Goal: Task Accomplishment & Management: Manage account settings

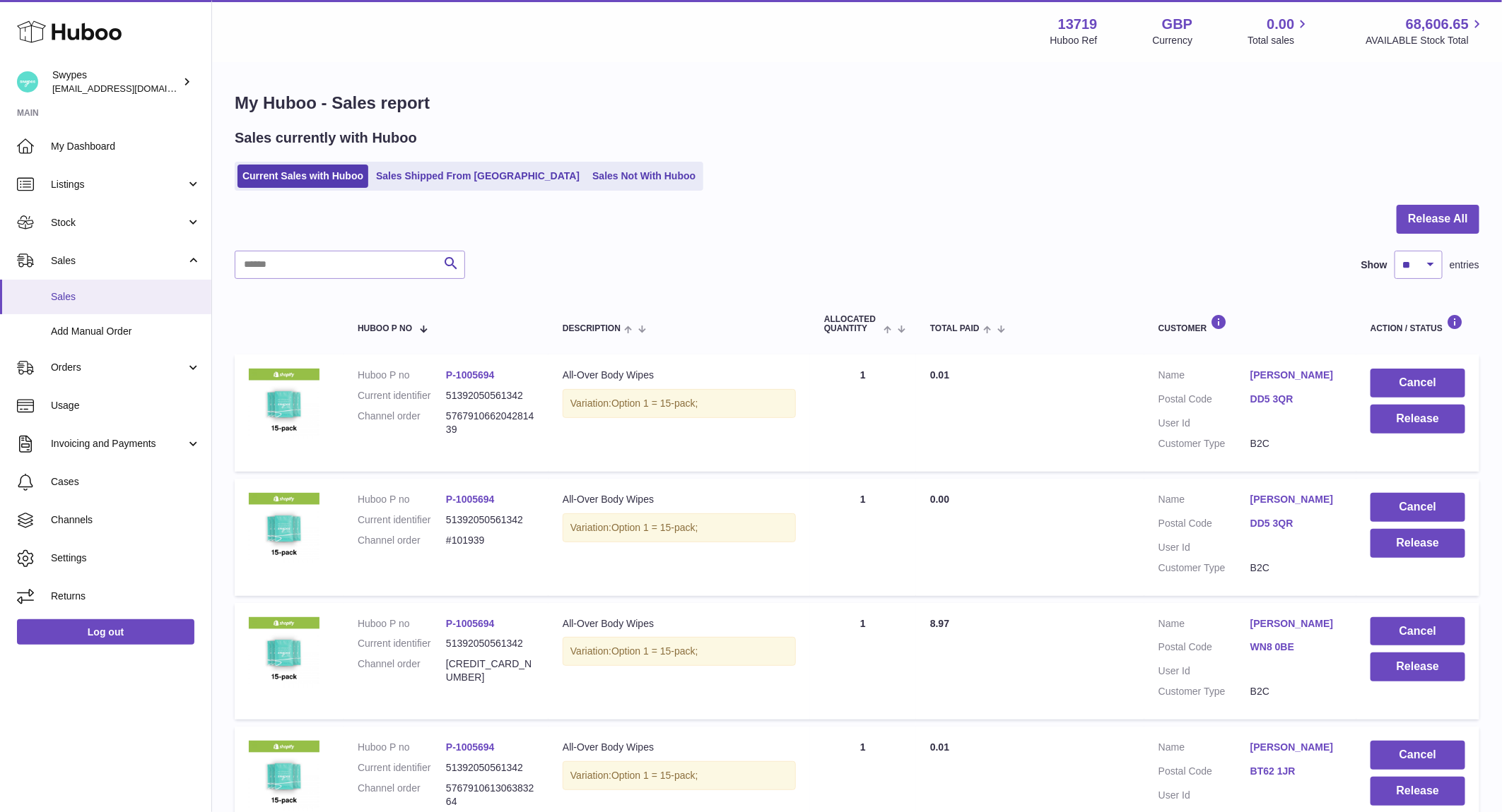
click at [99, 281] on link "Sales" at bounding box center [105, 296] width 211 height 34
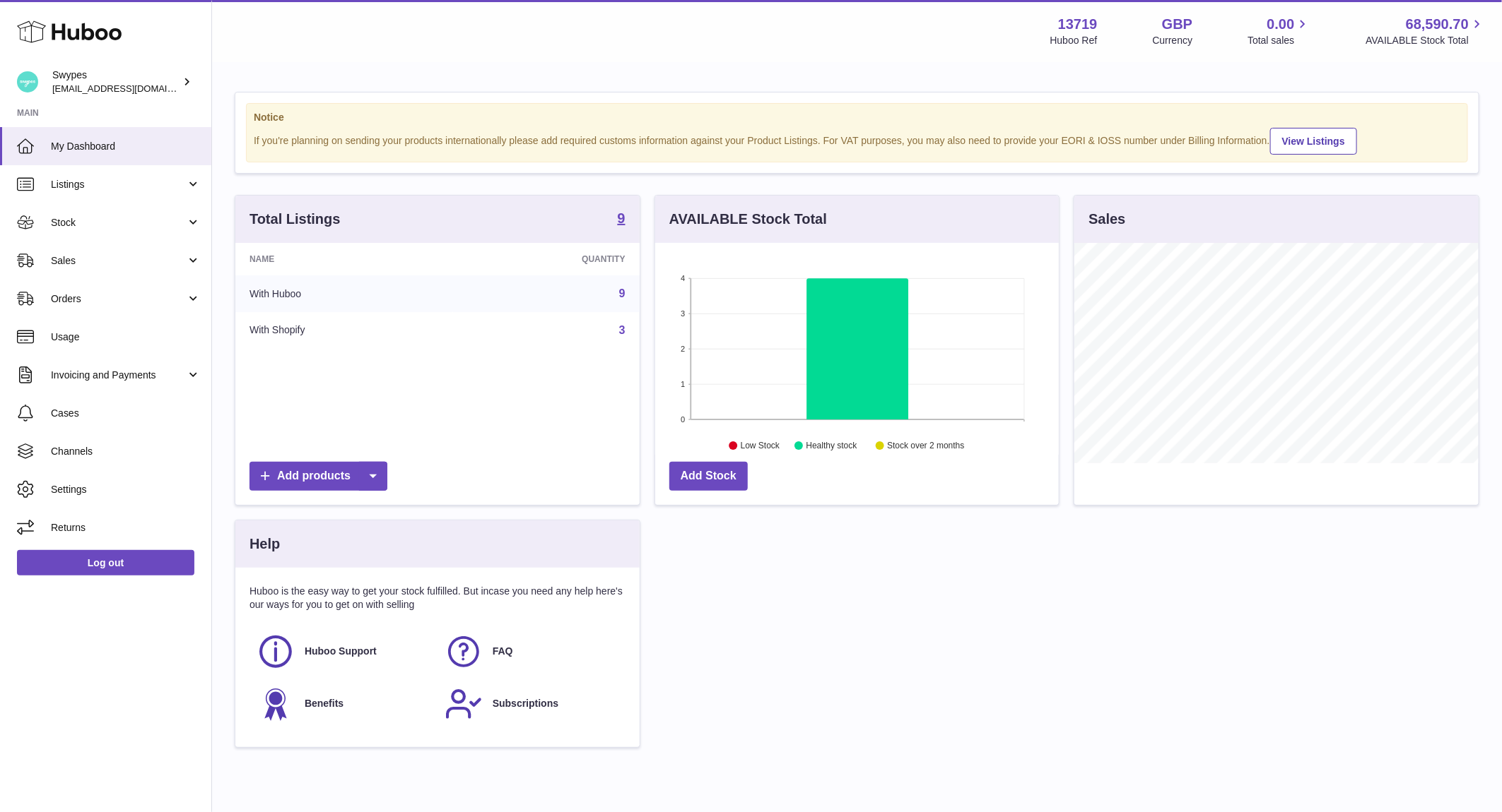
scroll to position [220, 404]
click at [155, 270] on link "Sales" at bounding box center [105, 260] width 211 height 38
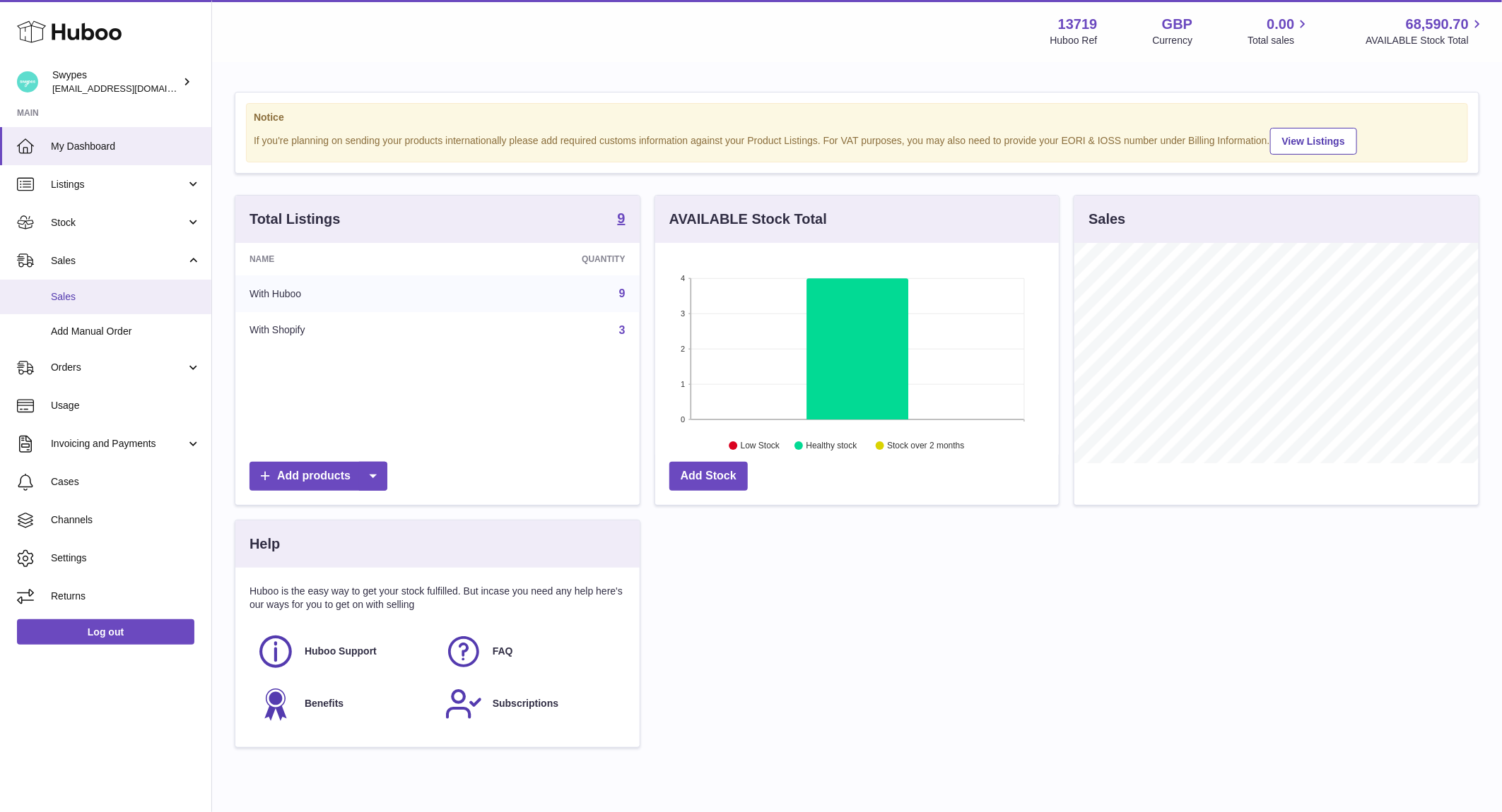
click at [137, 299] on span "Sales" at bounding box center [125, 297] width 150 height 13
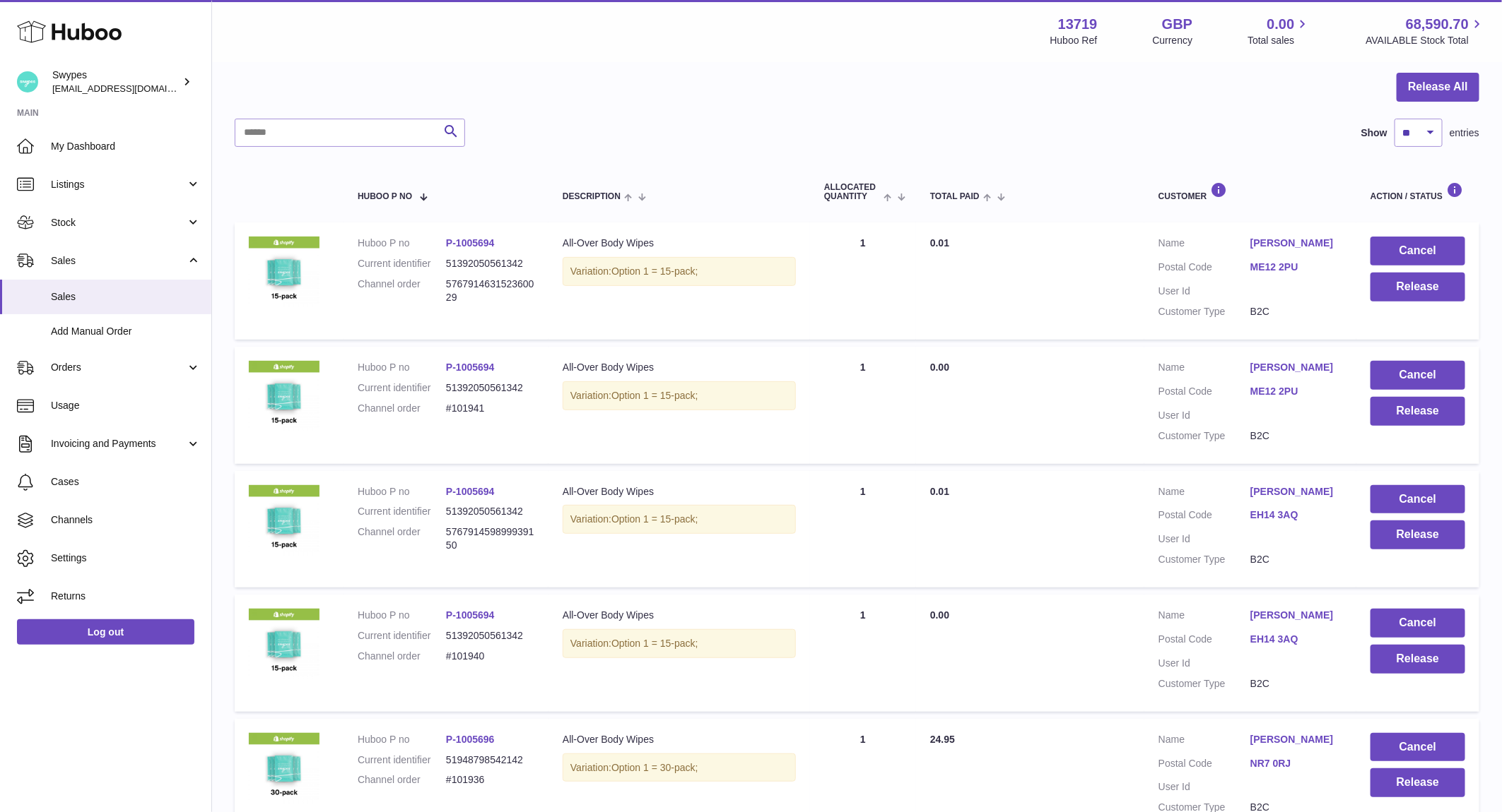
scroll to position [135, 0]
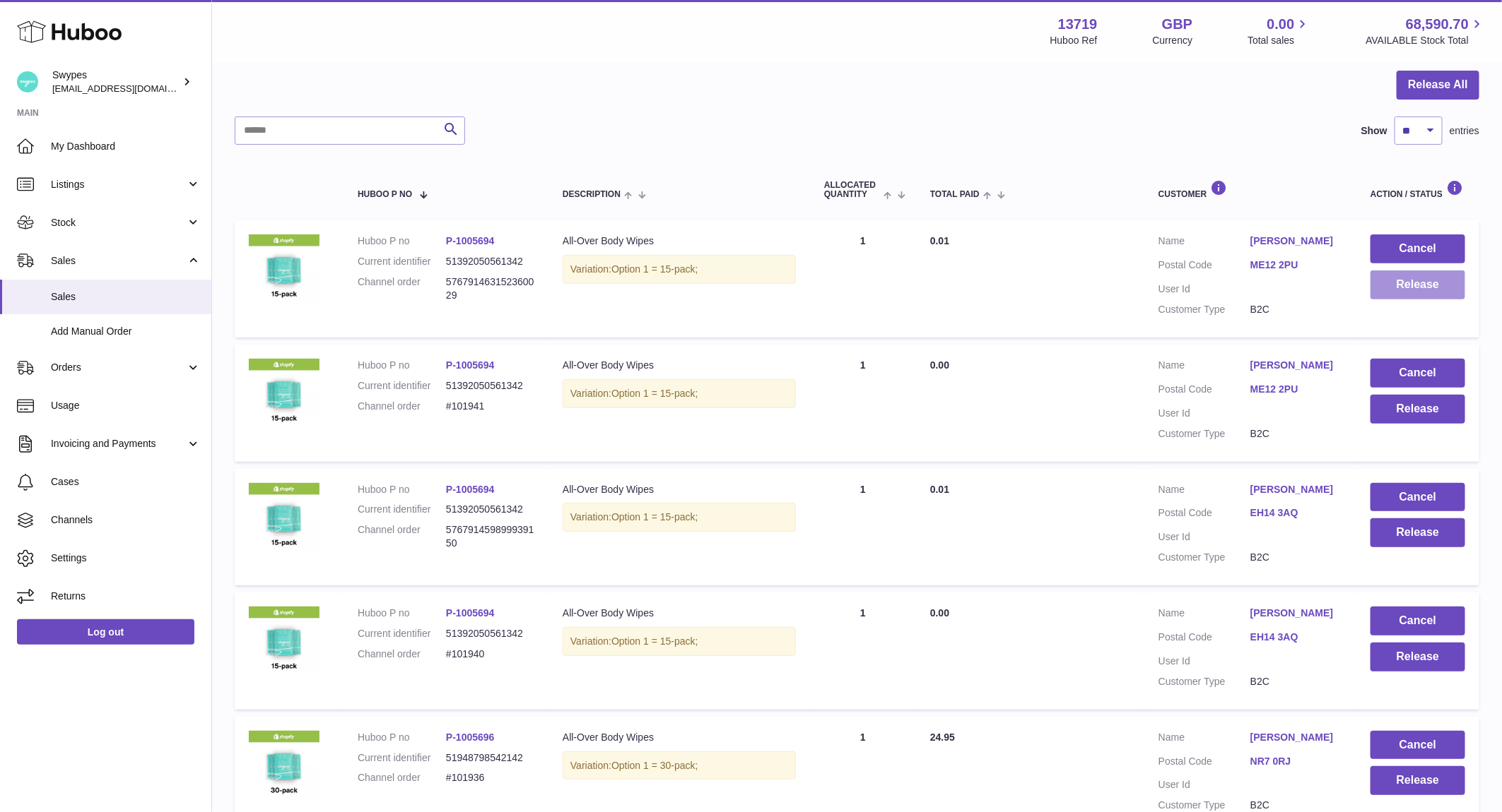
click at [1431, 279] on button "Release" at bounding box center [1418, 285] width 94 height 29
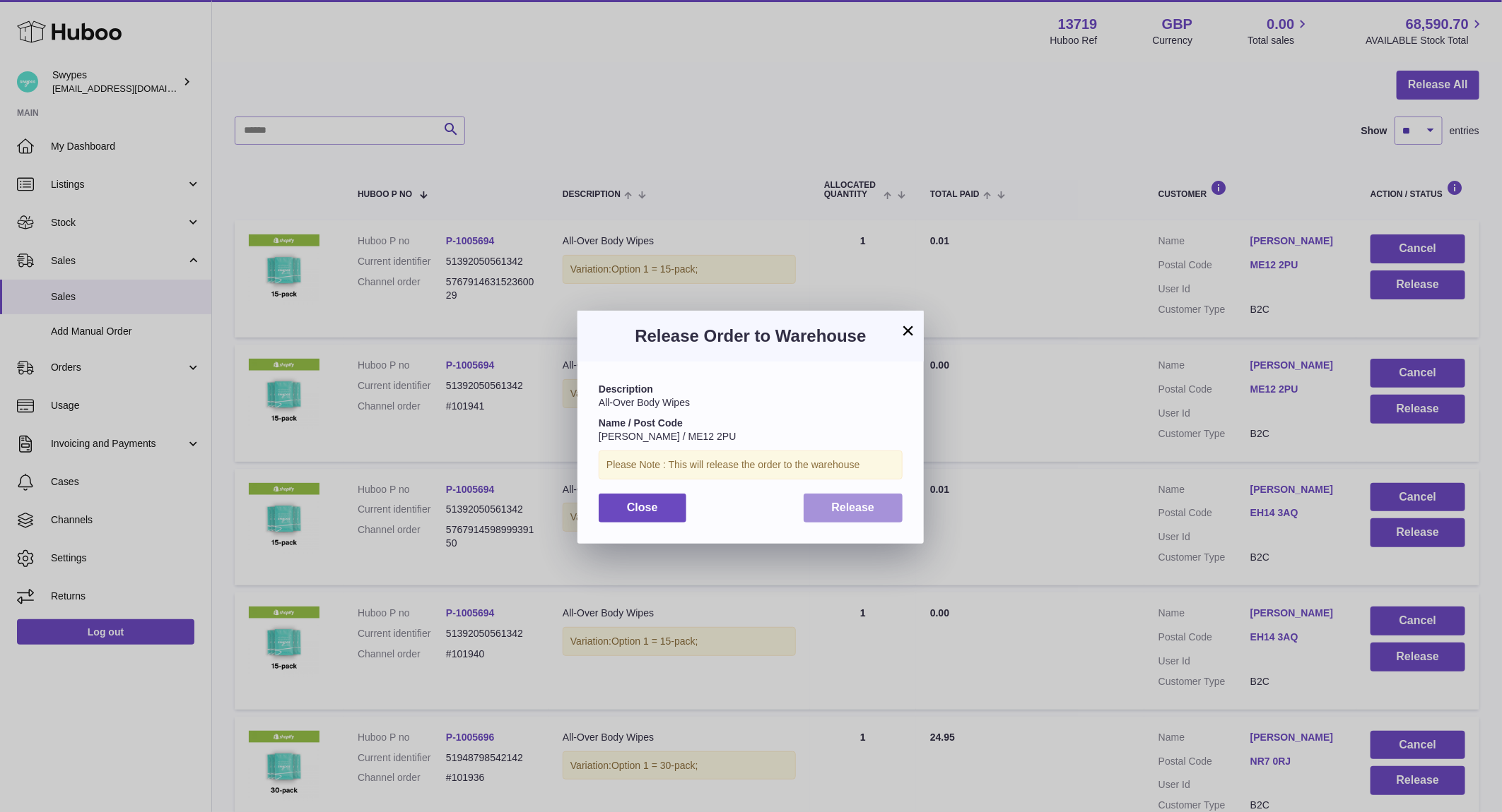
click at [859, 502] on span "Release" at bounding box center [853, 507] width 43 height 12
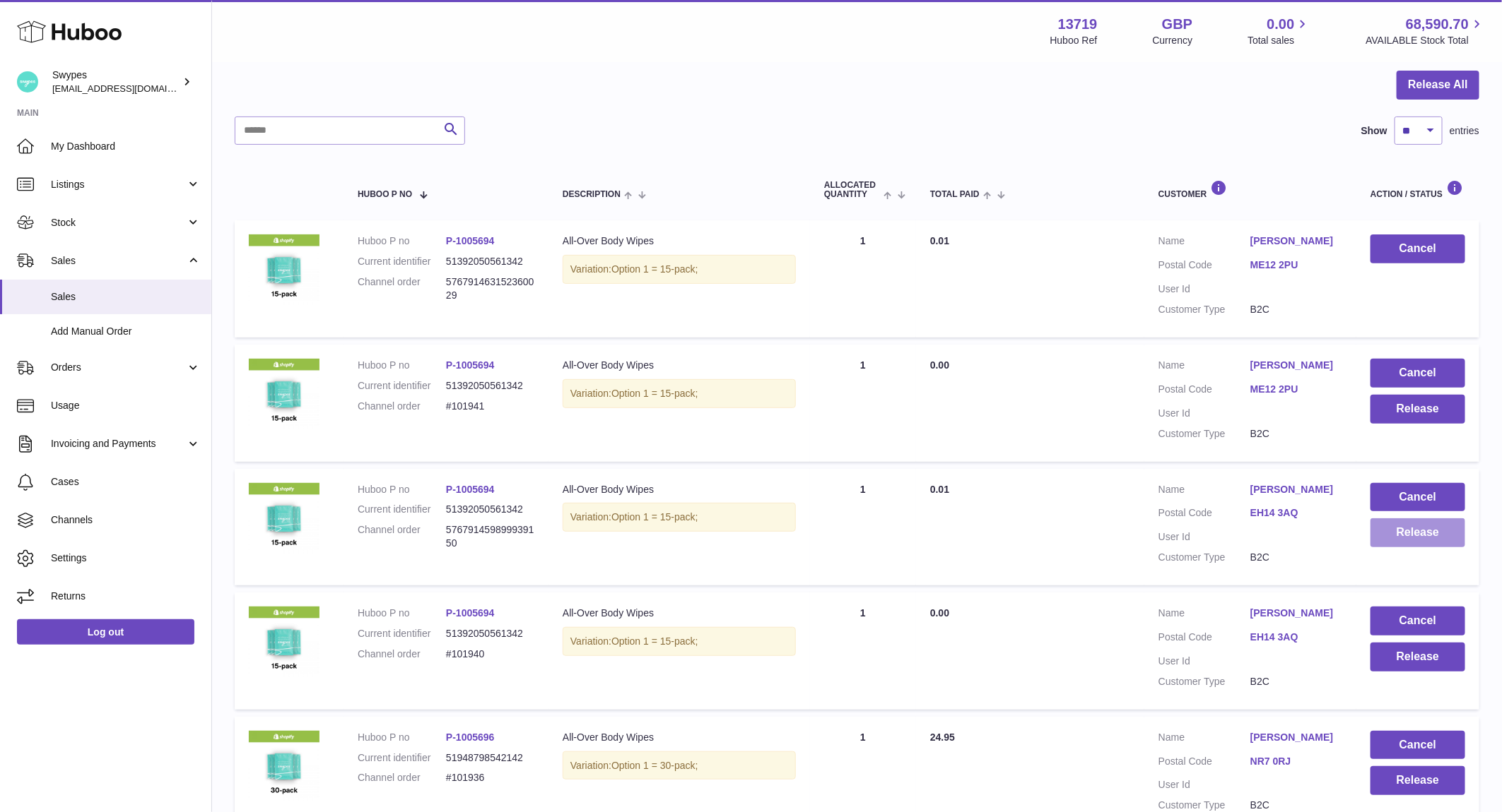
click at [1398, 541] on button "Release" at bounding box center [1418, 533] width 94 height 29
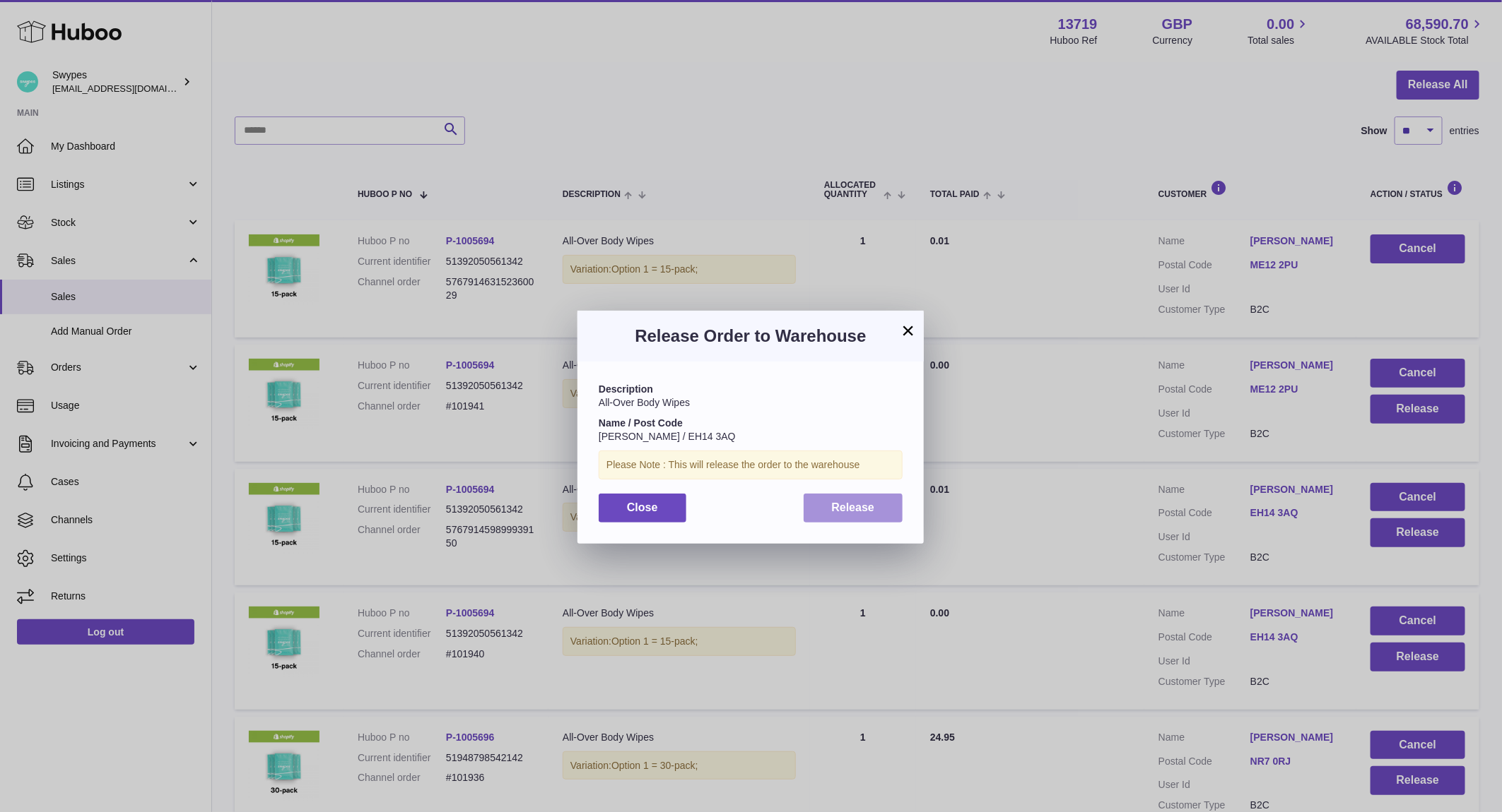
click at [860, 517] on button "Release" at bounding box center [854, 508] width 99 height 29
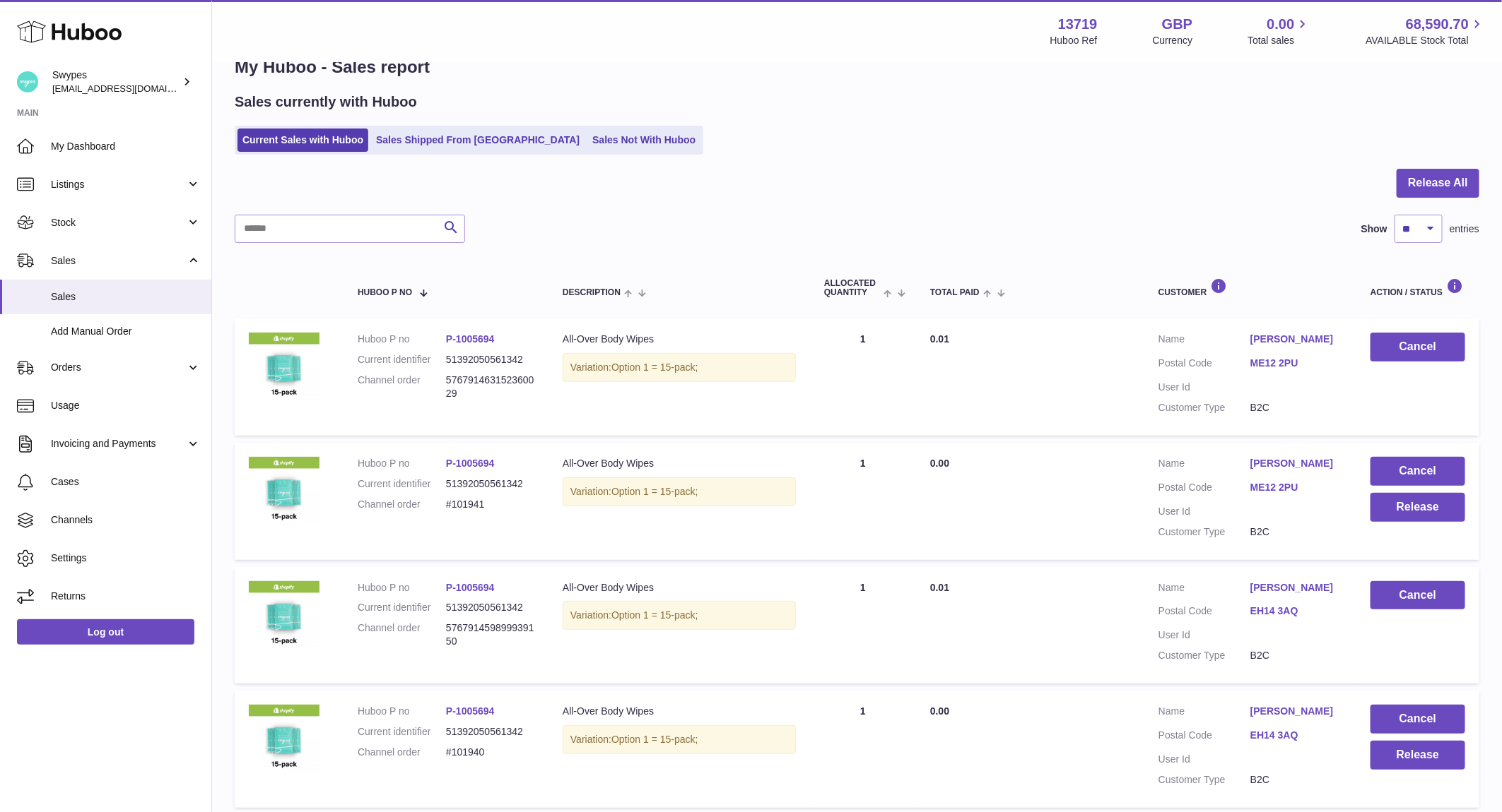
scroll to position [29, 0]
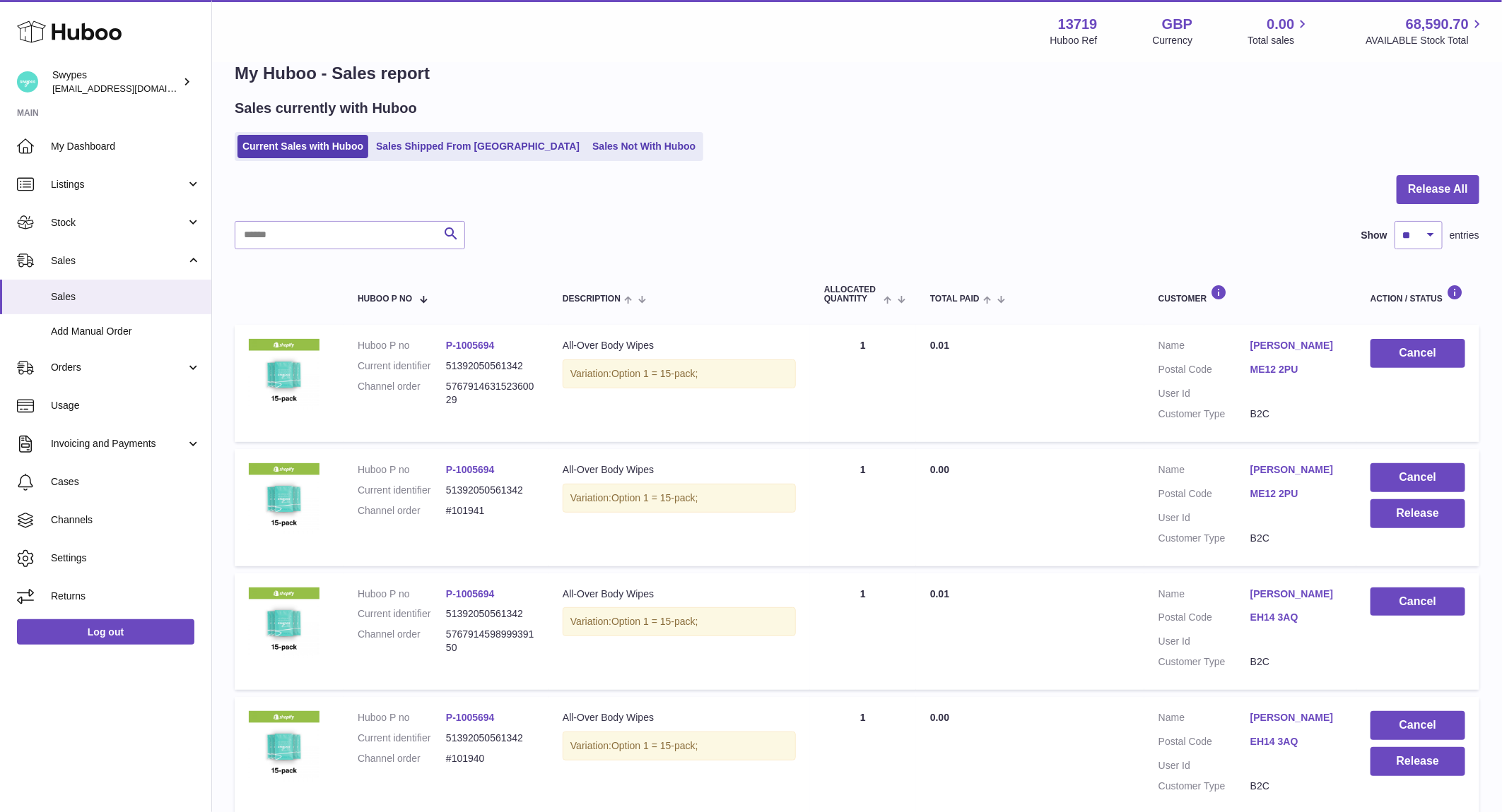
click at [464, 349] on link "P-1005694" at bounding box center [471, 345] width 49 height 11
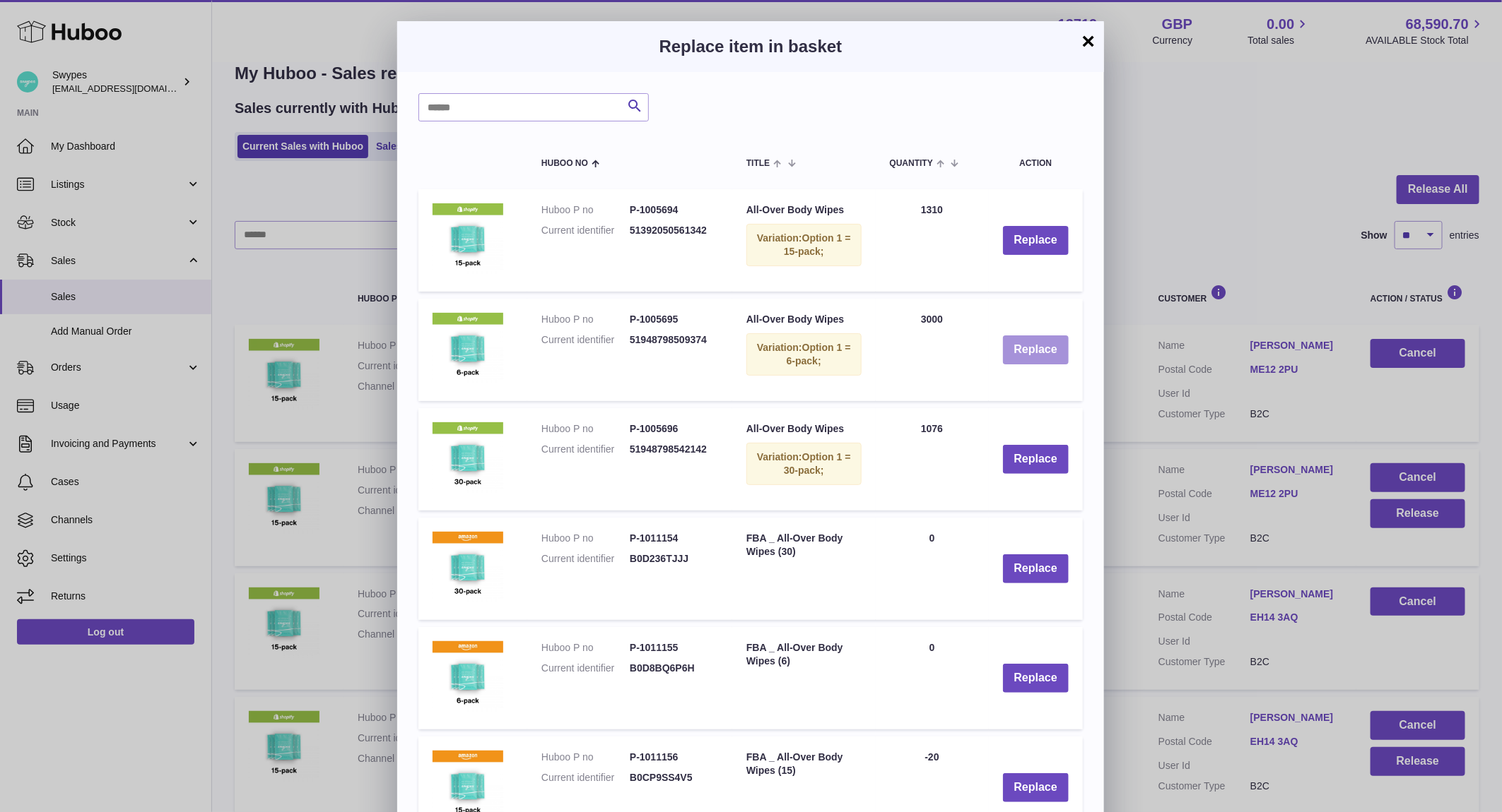
click at [1033, 346] on button "Replace" at bounding box center [1036, 350] width 66 height 29
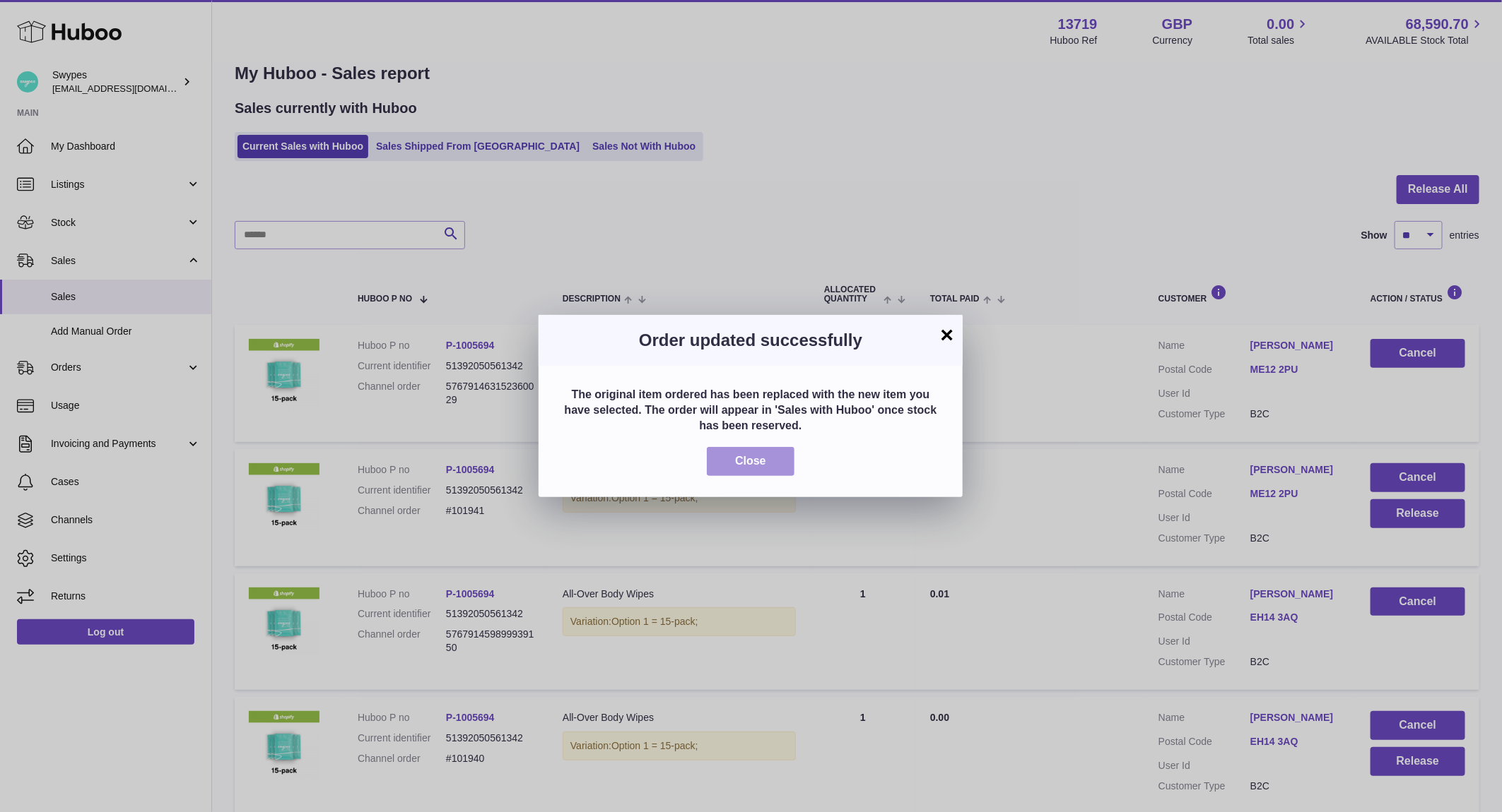
click at [780, 464] on button "Close" at bounding box center [750, 461] width 88 height 29
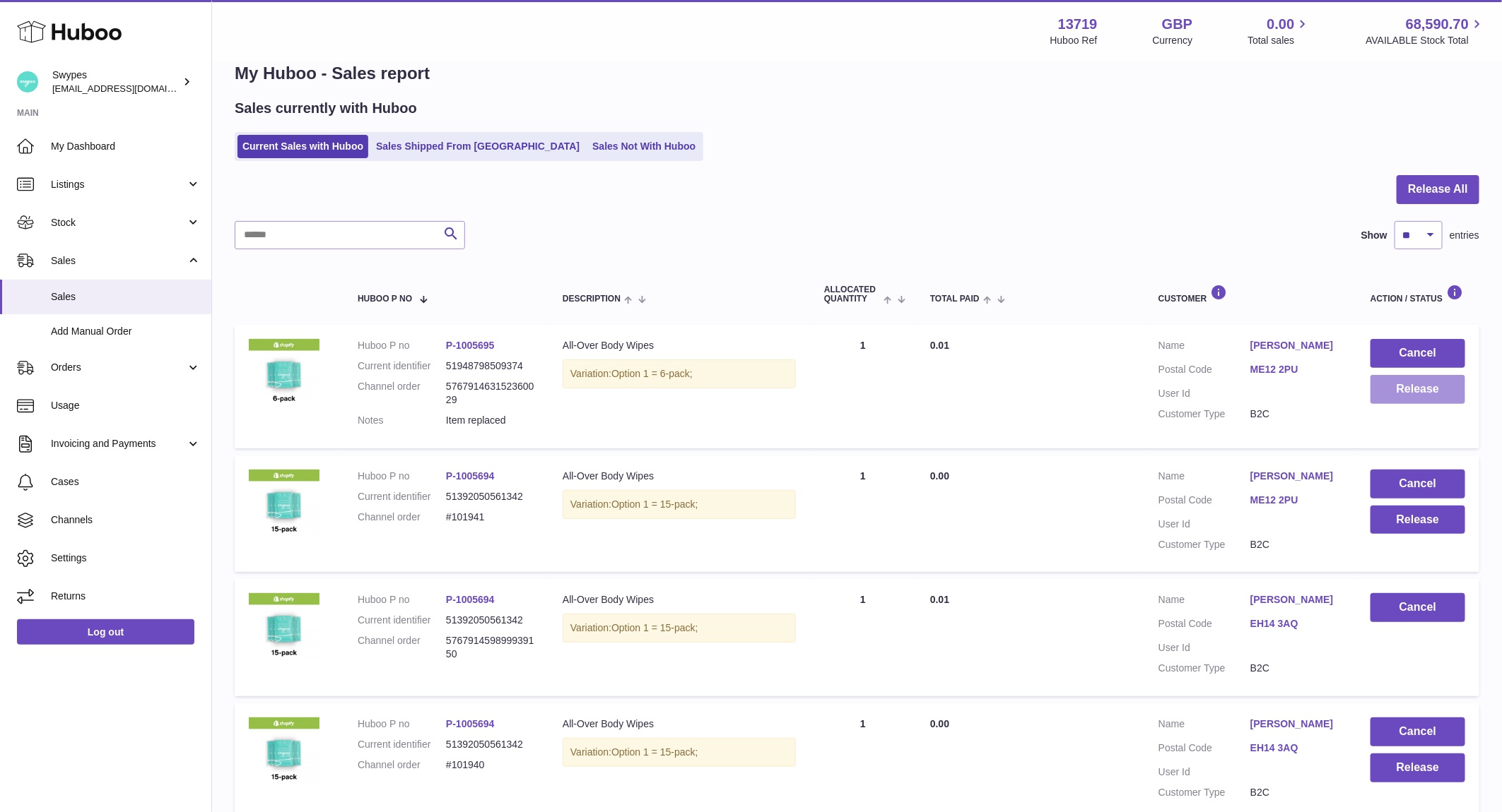
click at [1409, 389] on button "Release" at bounding box center [1418, 390] width 94 height 29
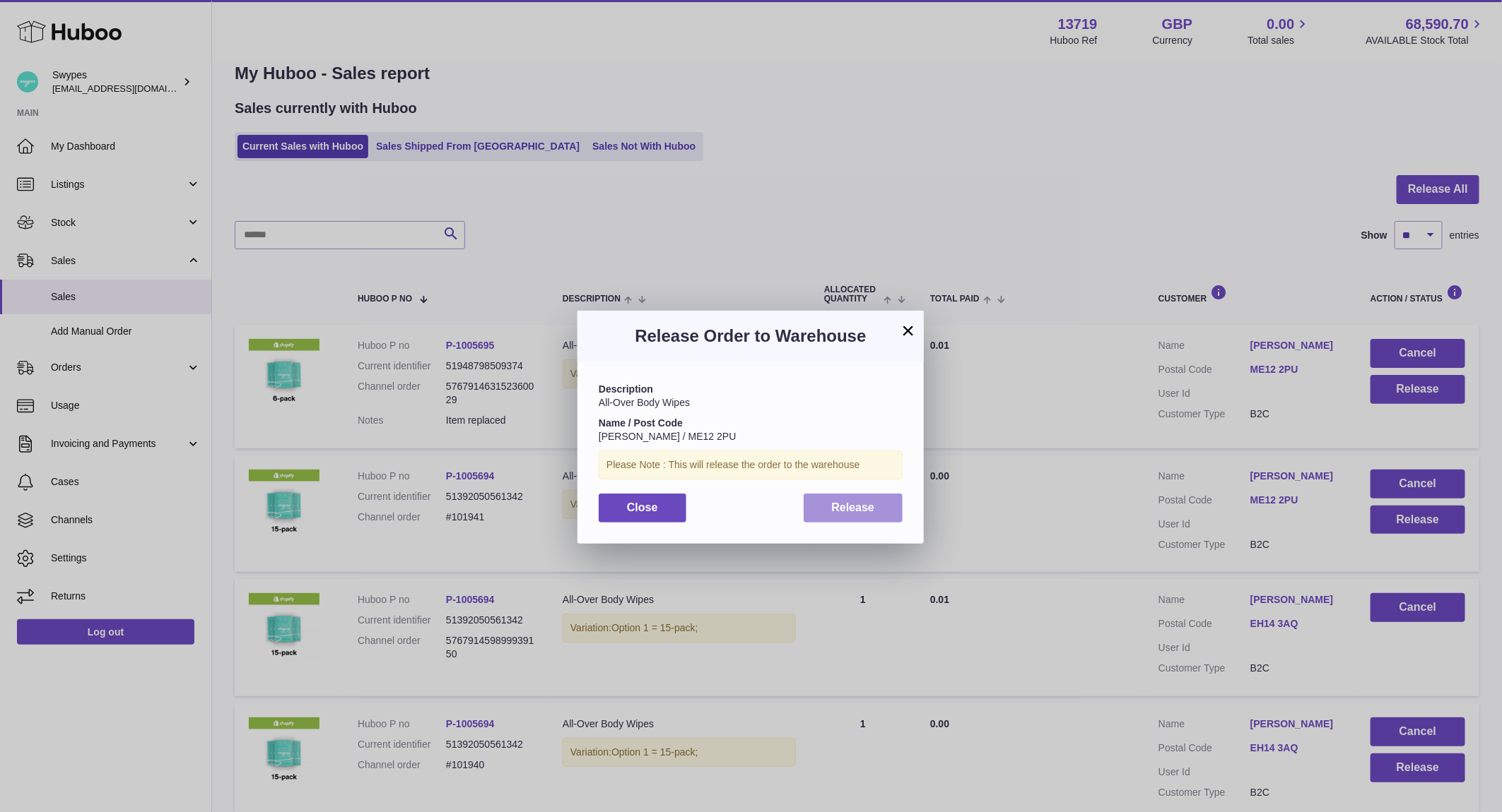
click at [847, 520] on button "Release" at bounding box center [854, 508] width 99 height 29
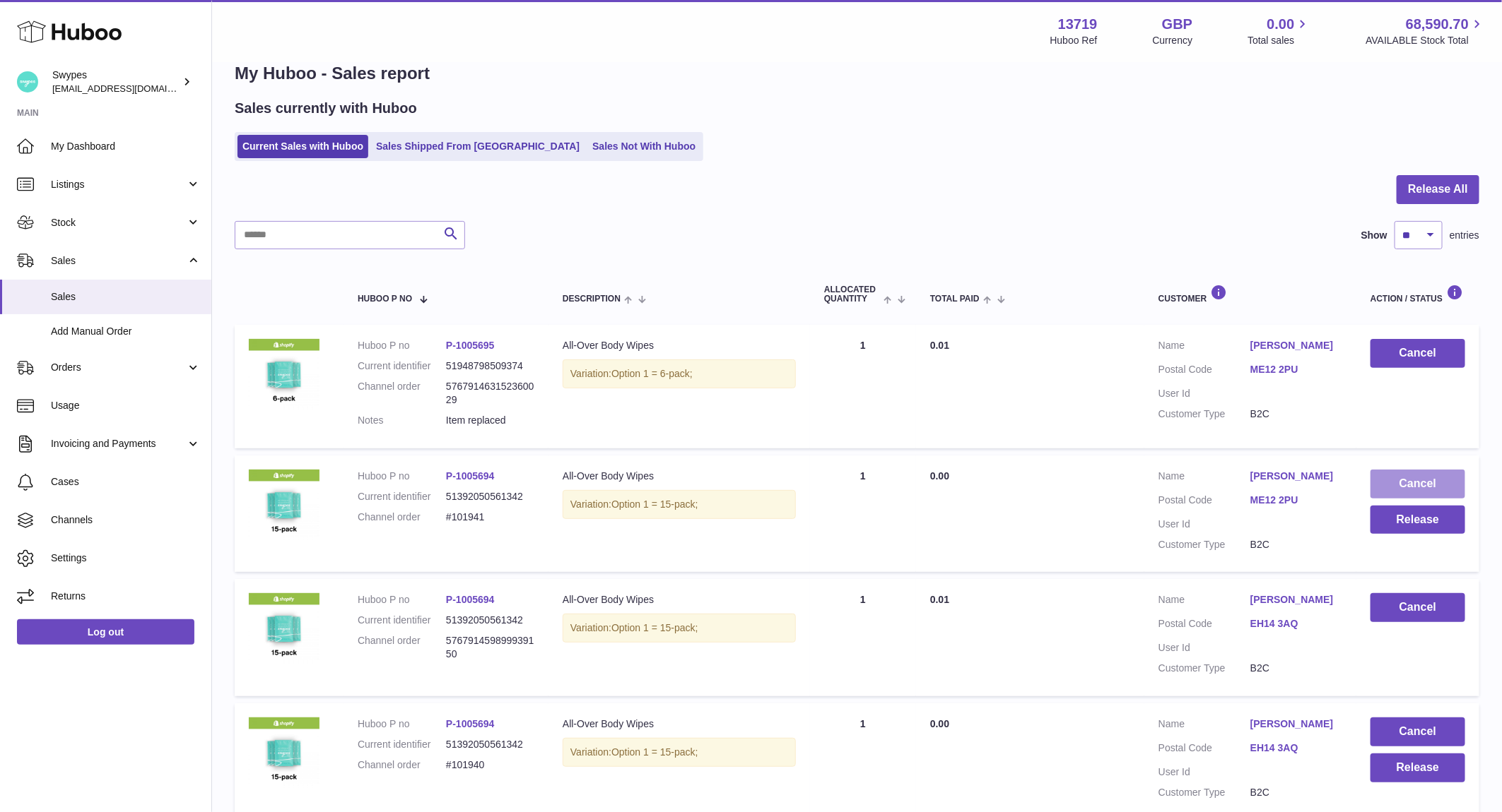
click at [1423, 490] on button "Cancel" at bounding box center [1418, 484] width 94 height 29
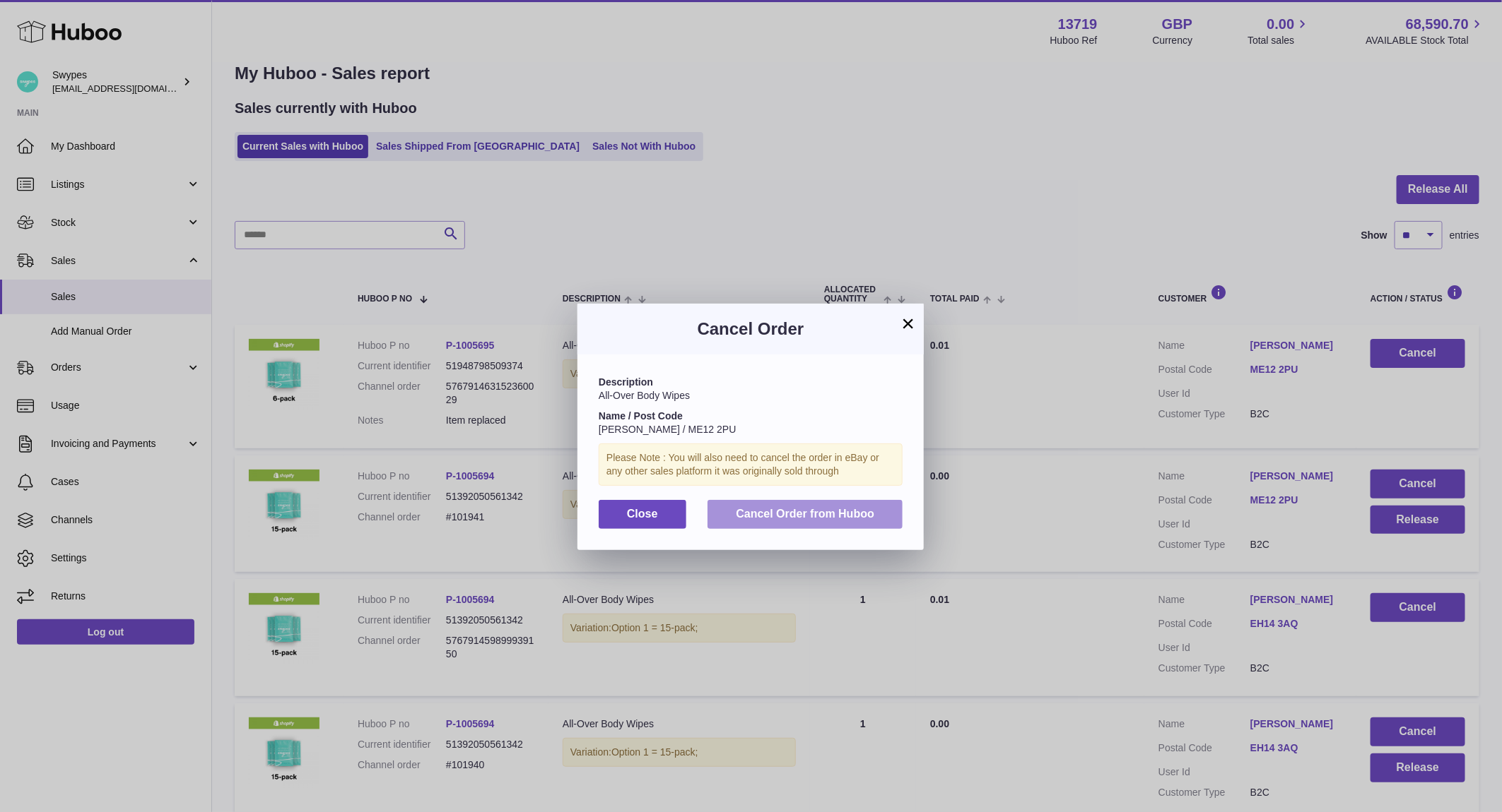
click at [860, 518] on span "Cancel Order from Huboo" at bounding box center [805, 514] width 139 height 12
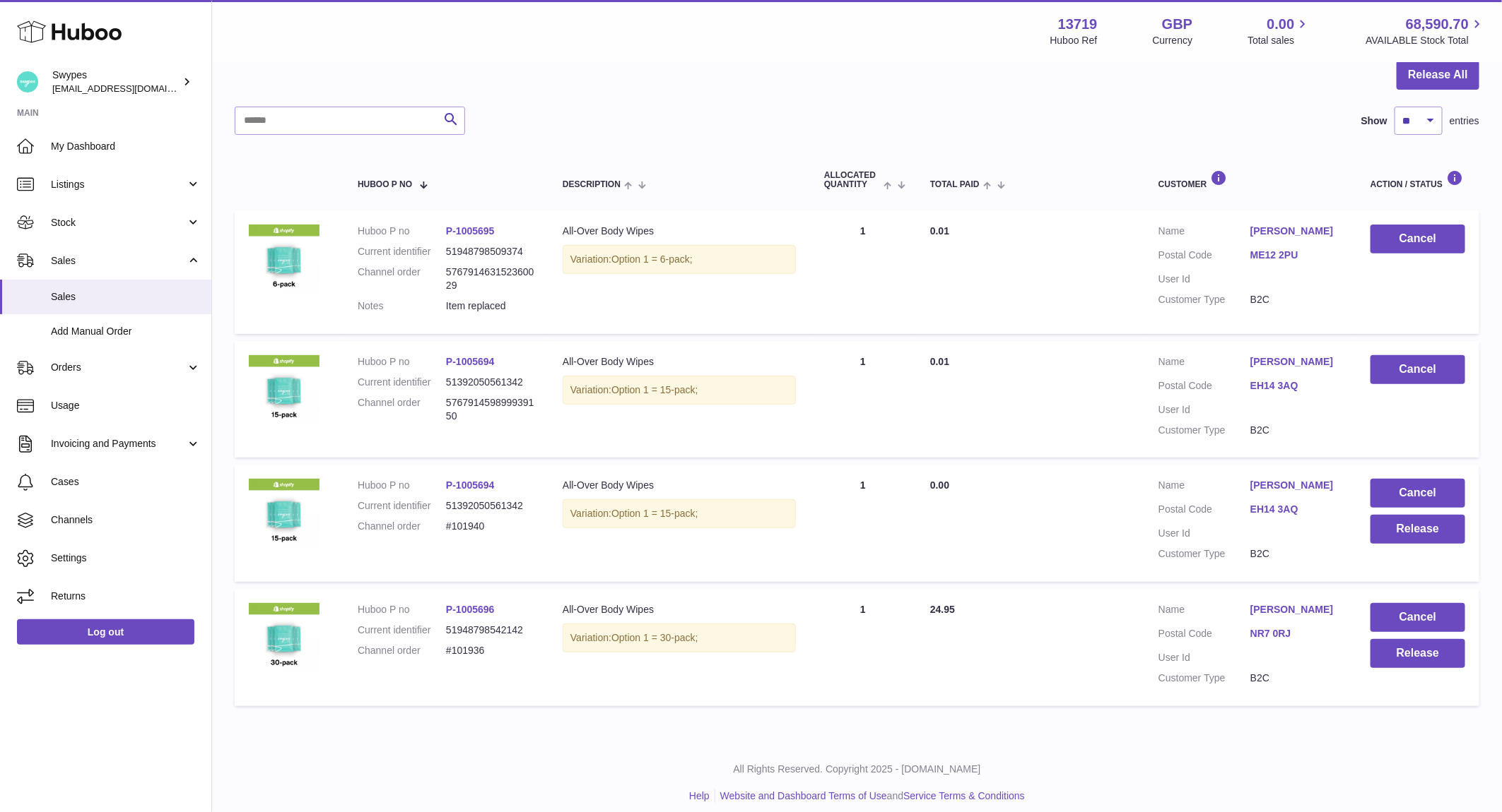
scroll to position [155, 0]
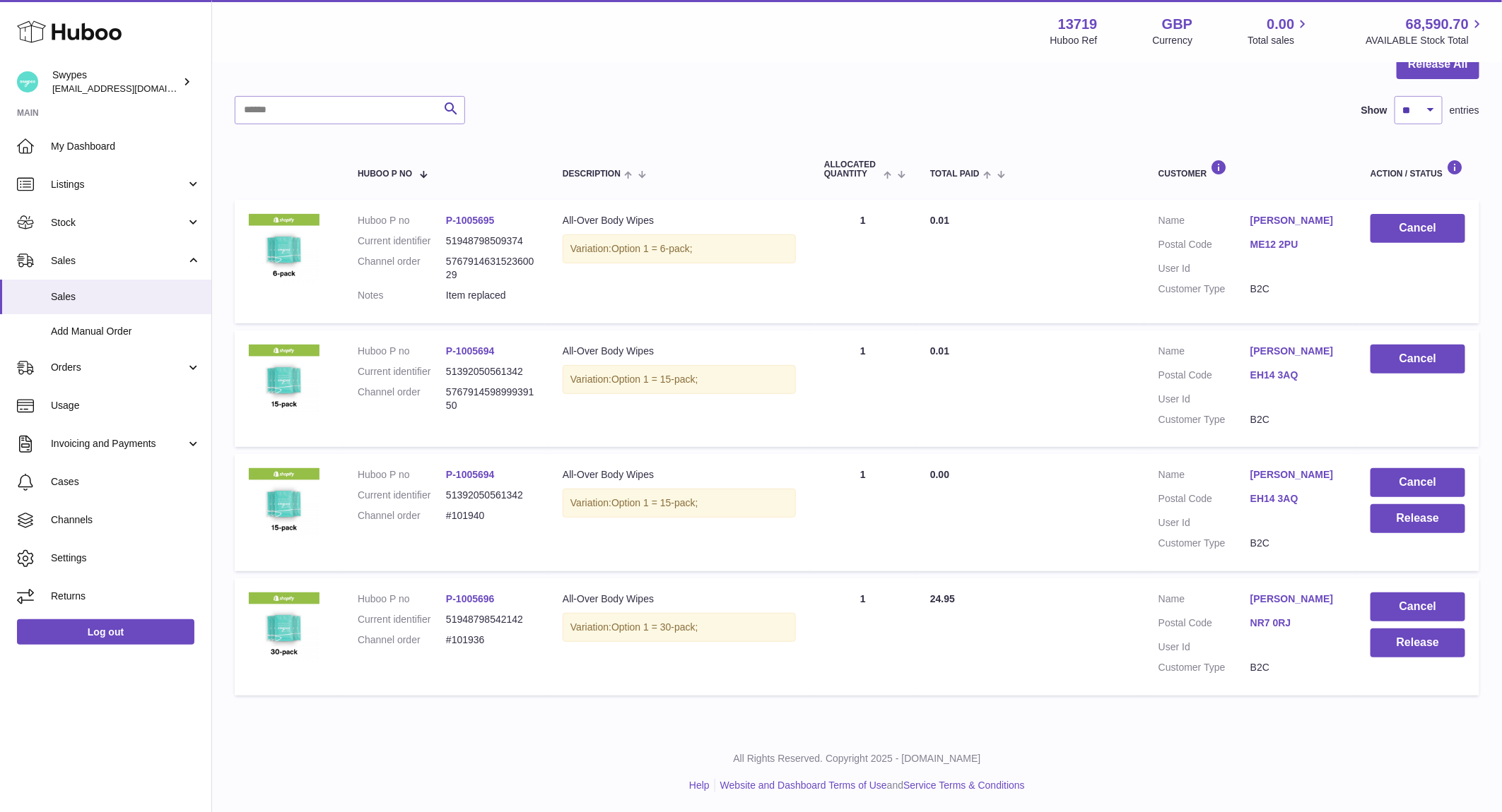
click at [481, 350] on link "P-1005694" at bounding box center [471, 351] width 49 height 11
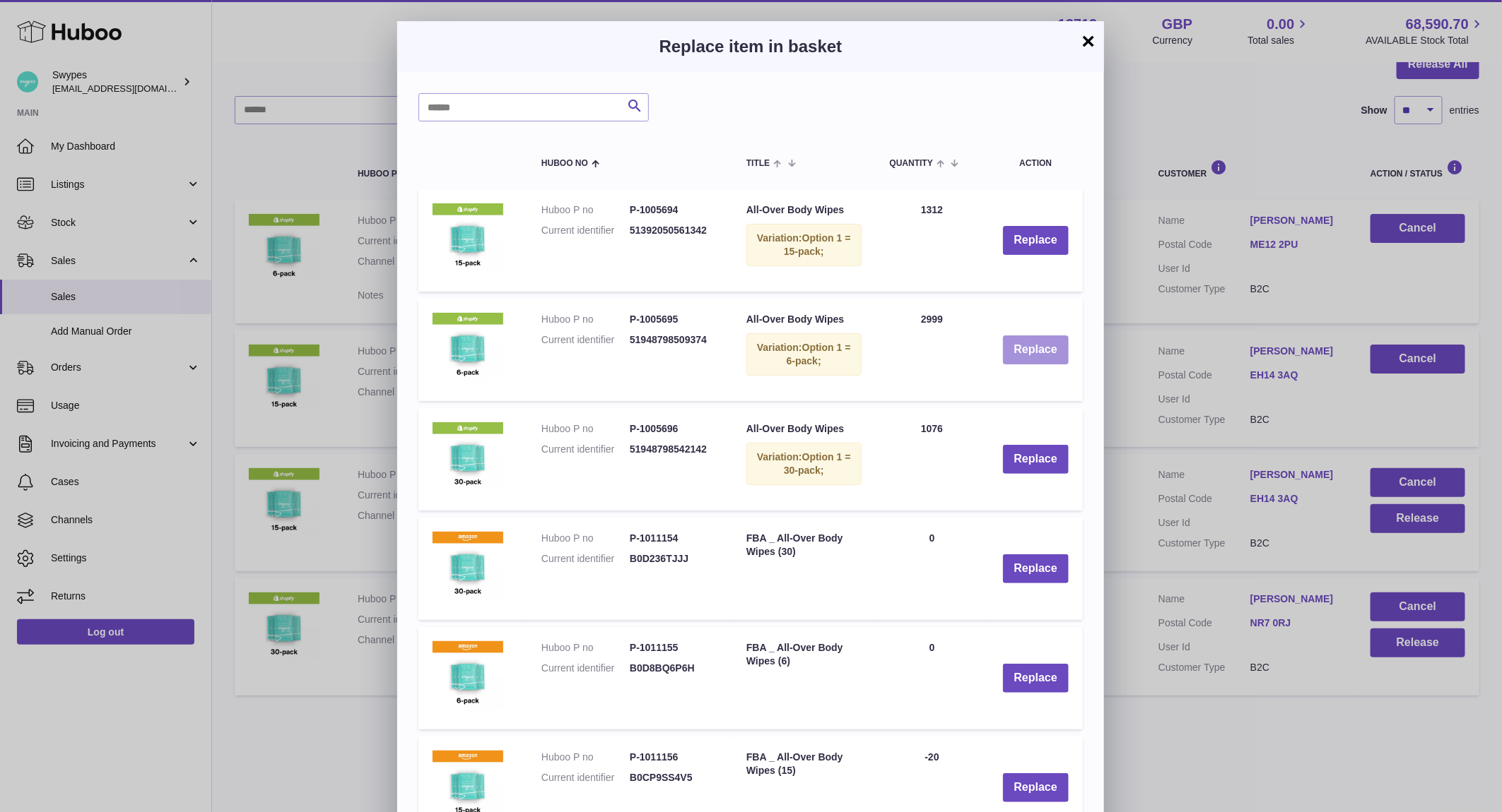
click at [1009, 352] on button "Replace" at bounding box center [1036, 350] width 66 height 29
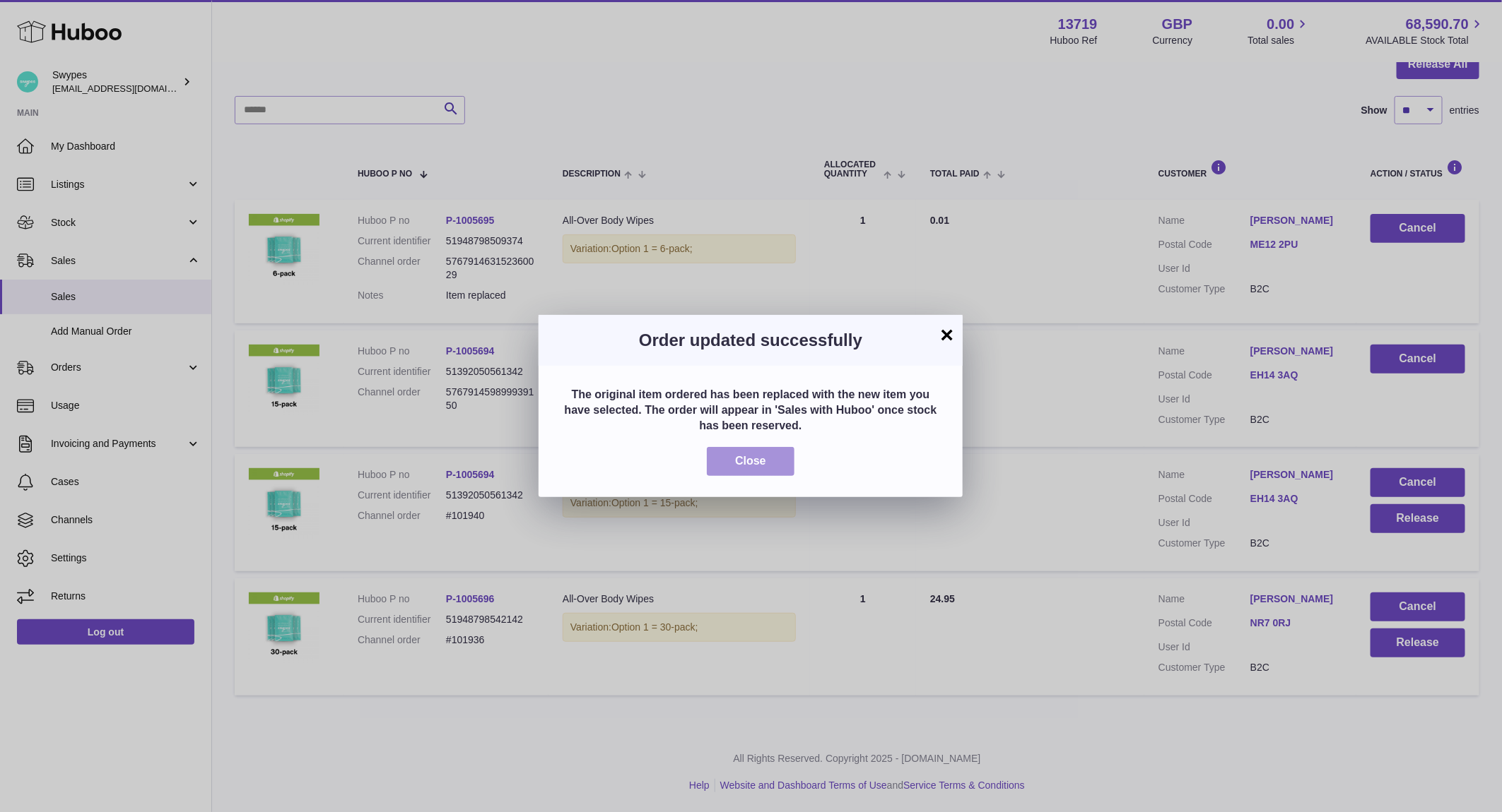
click at [745, 475] on button "Close" at bounding box center [750, 461] width 88 height 29
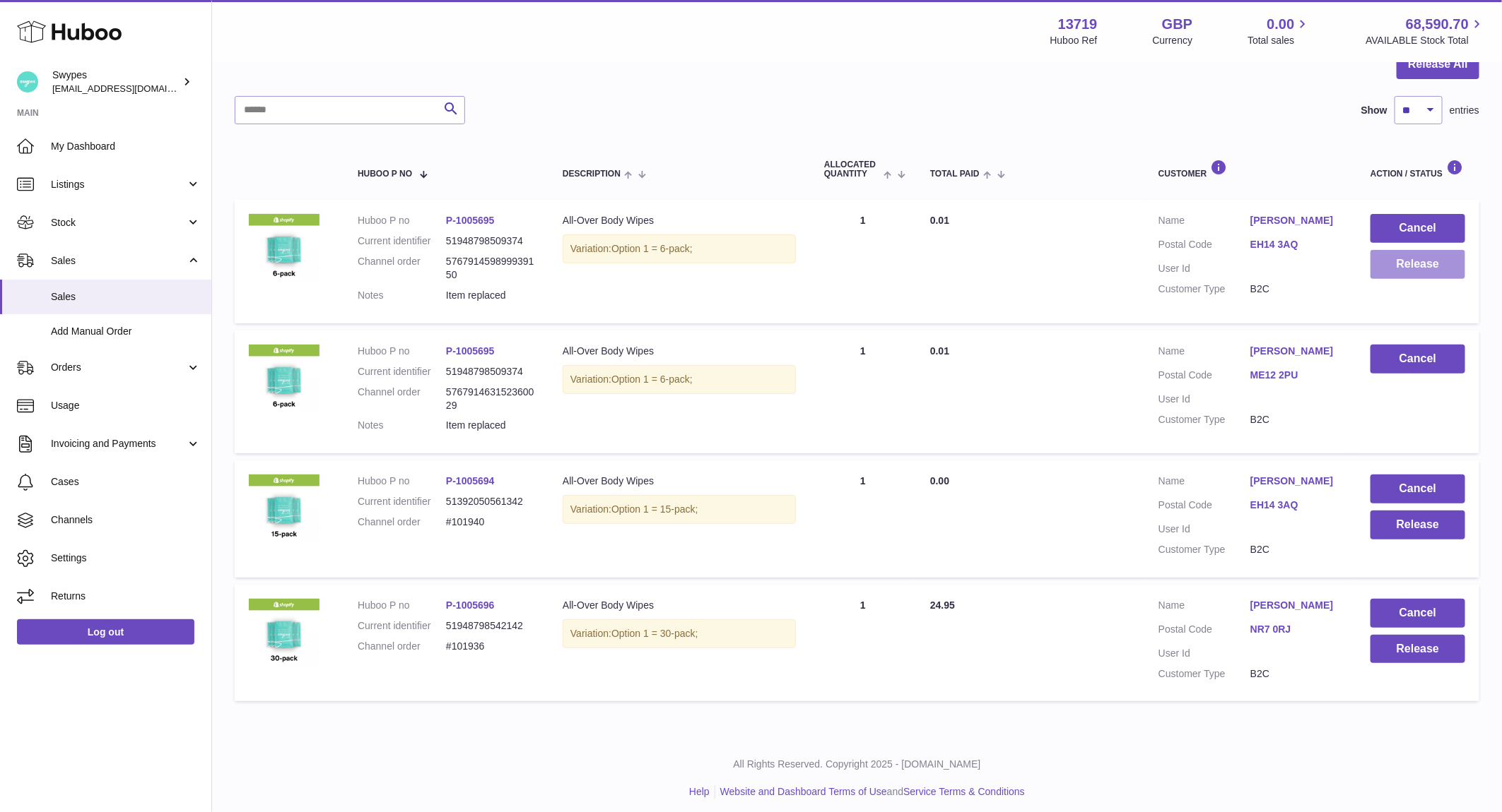
click at [1416, 266] on button "Release" at bounding box center [1418, 264] width 94 height 29
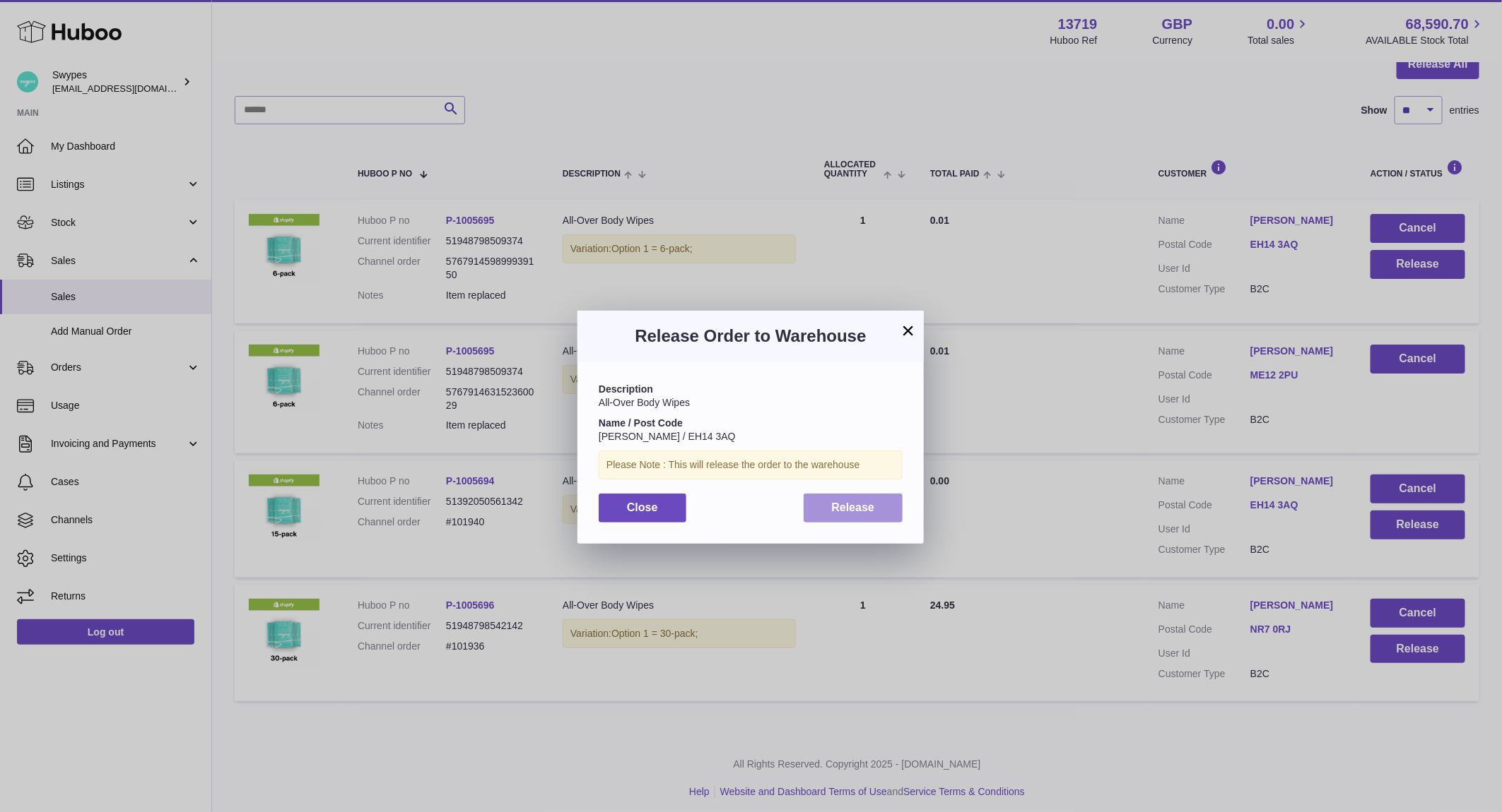
click at [866, 503] on span "Release" at bounding box center [853, 507] width 43 height 12
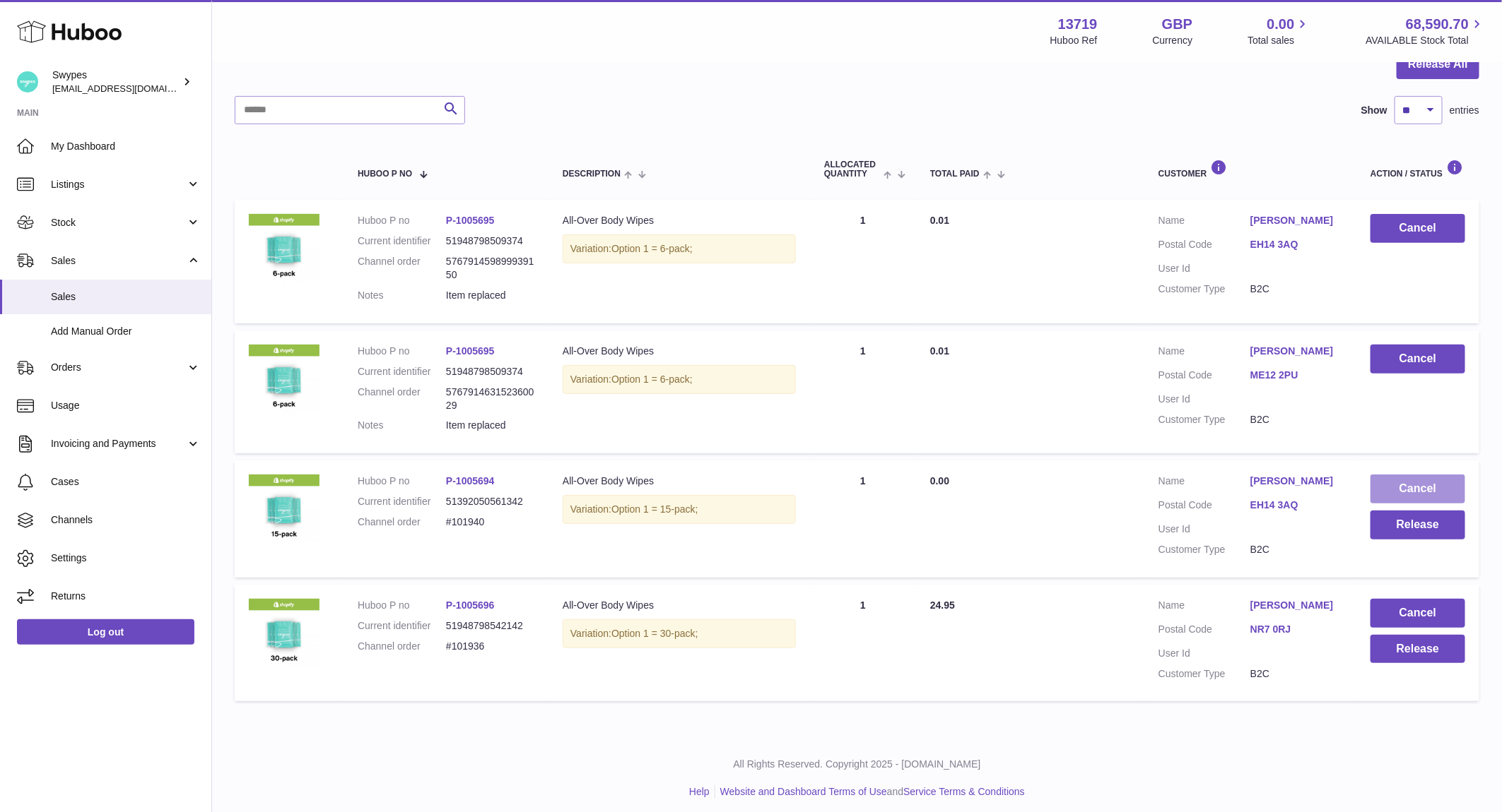
click at [1407, 481] on button "Cancel" at bounding box center [1418, 489] width 94 height 29
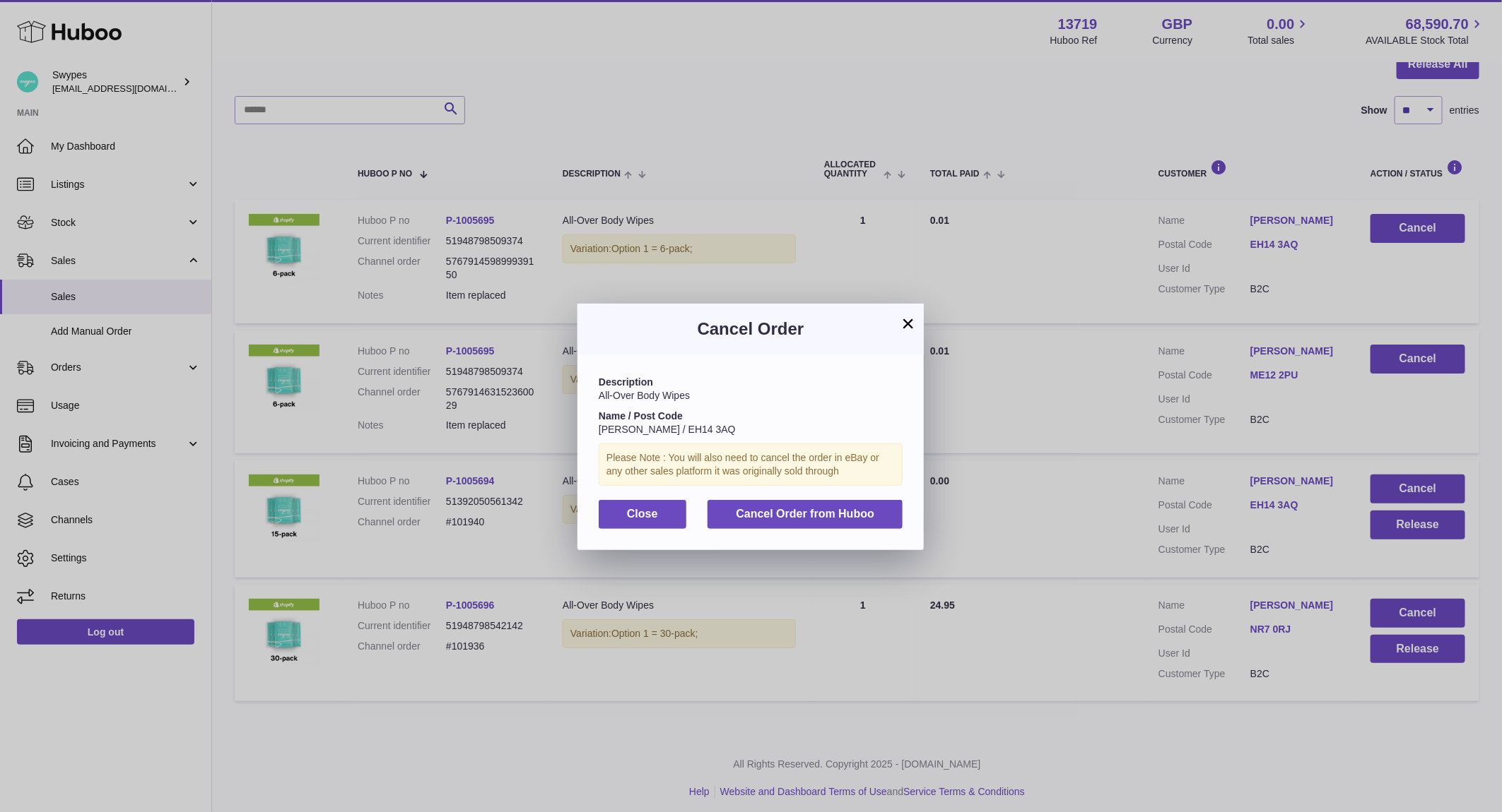
click at [908, 323] on button "×" at bounding box center [908, 323] width 17 height 17
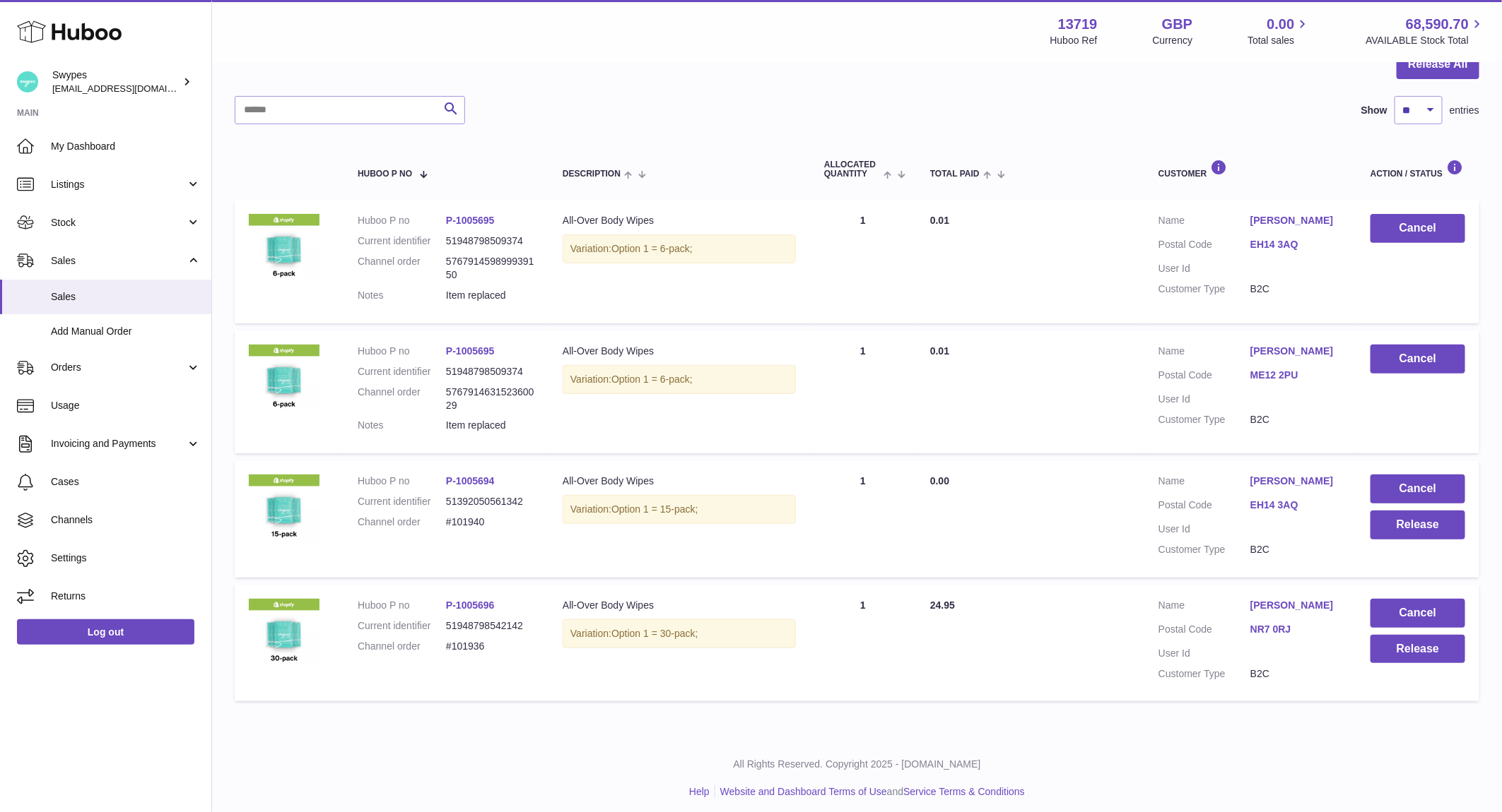
click at [461, 346] on link "P-1005695" at bounding box center [471, 351] width 49 height 11
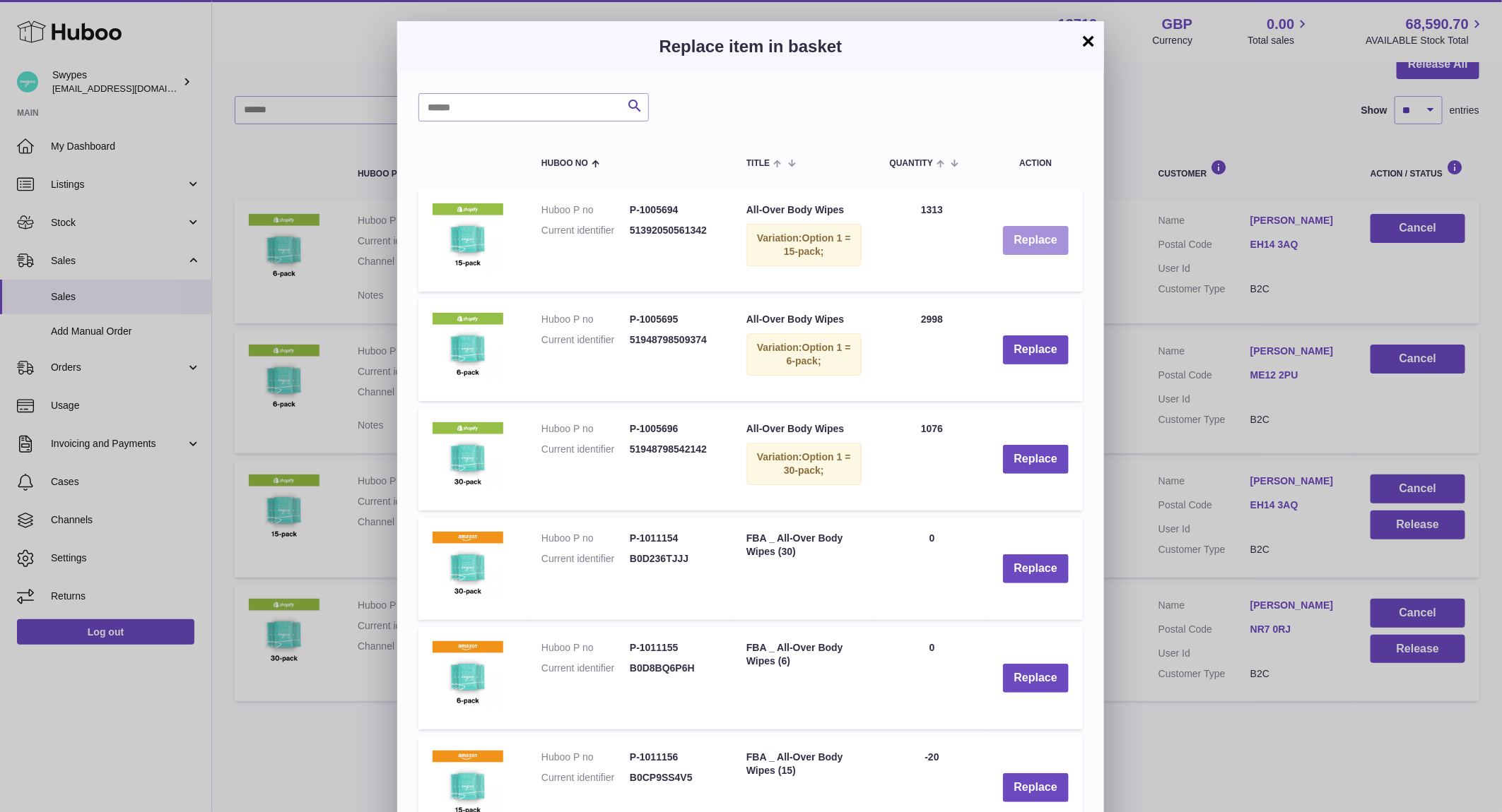
click at [1016, 234] on button "Replace" at bounding box center [1036, 241] width 66 height 29
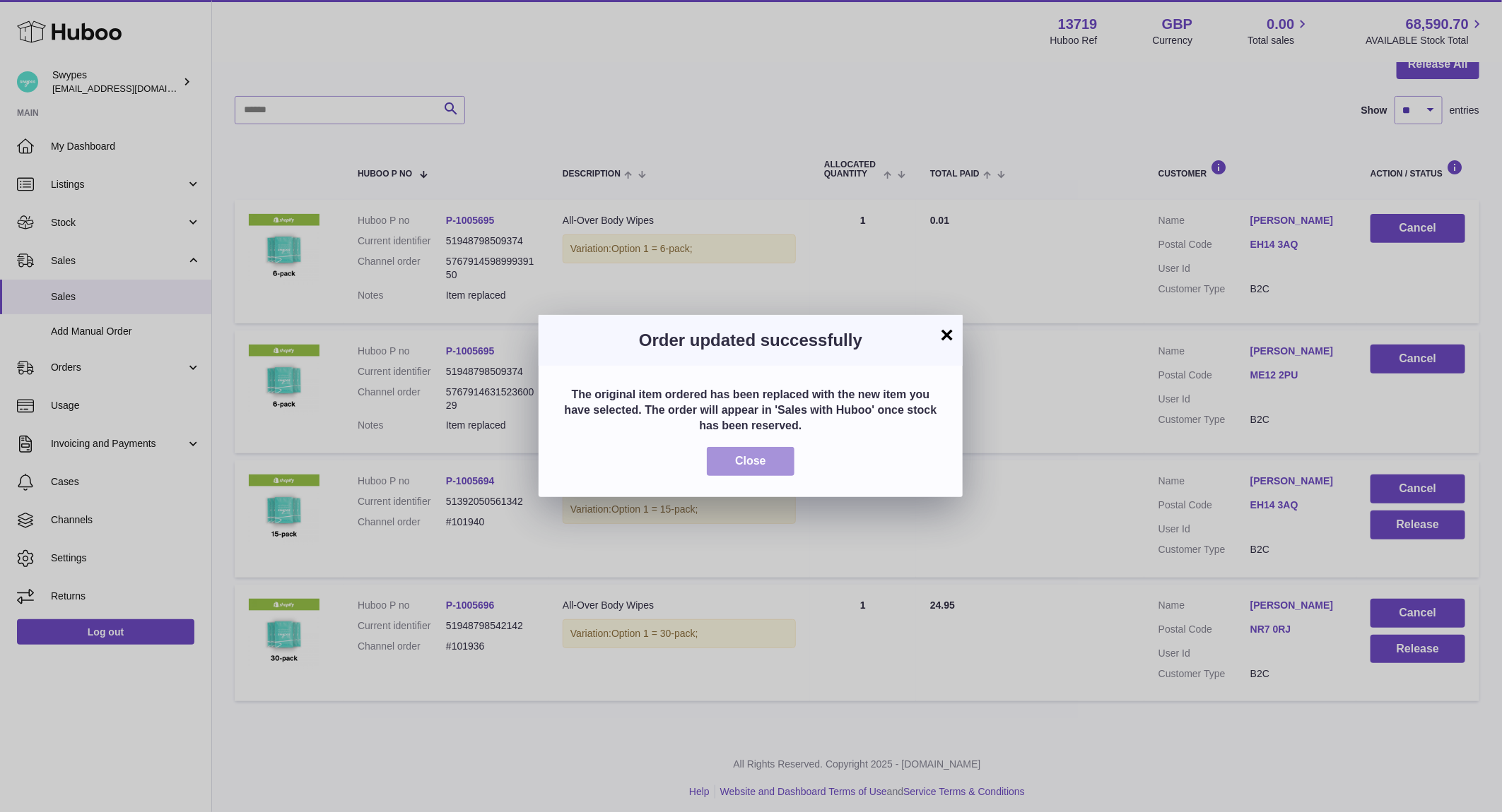
click at [748, 453] on button "Close" at bounding box center [750, 461] width 88 height 29
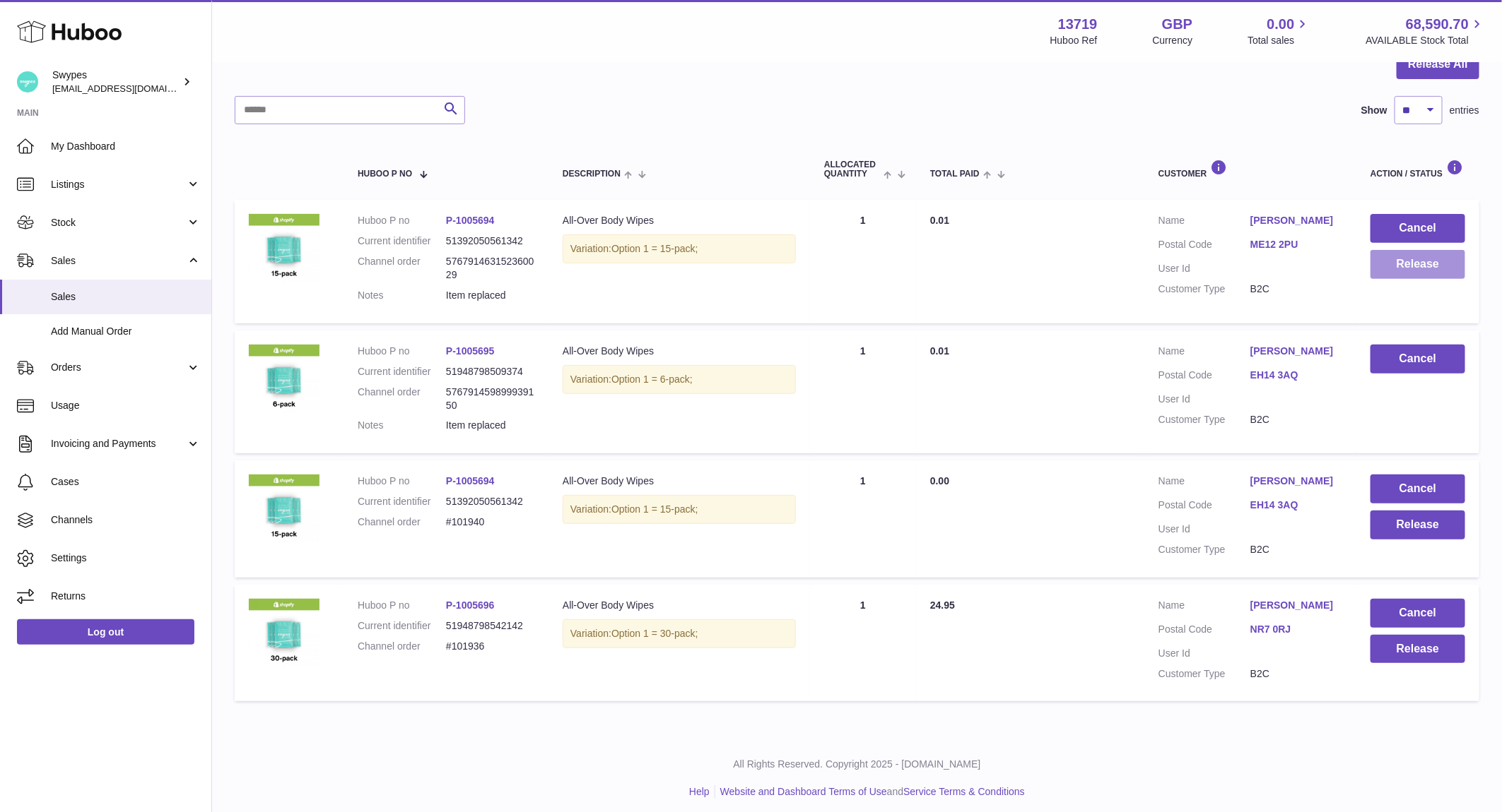
click at [1393, 269] on button "Release" at bounding box center [1418, 264] width 94 height 29
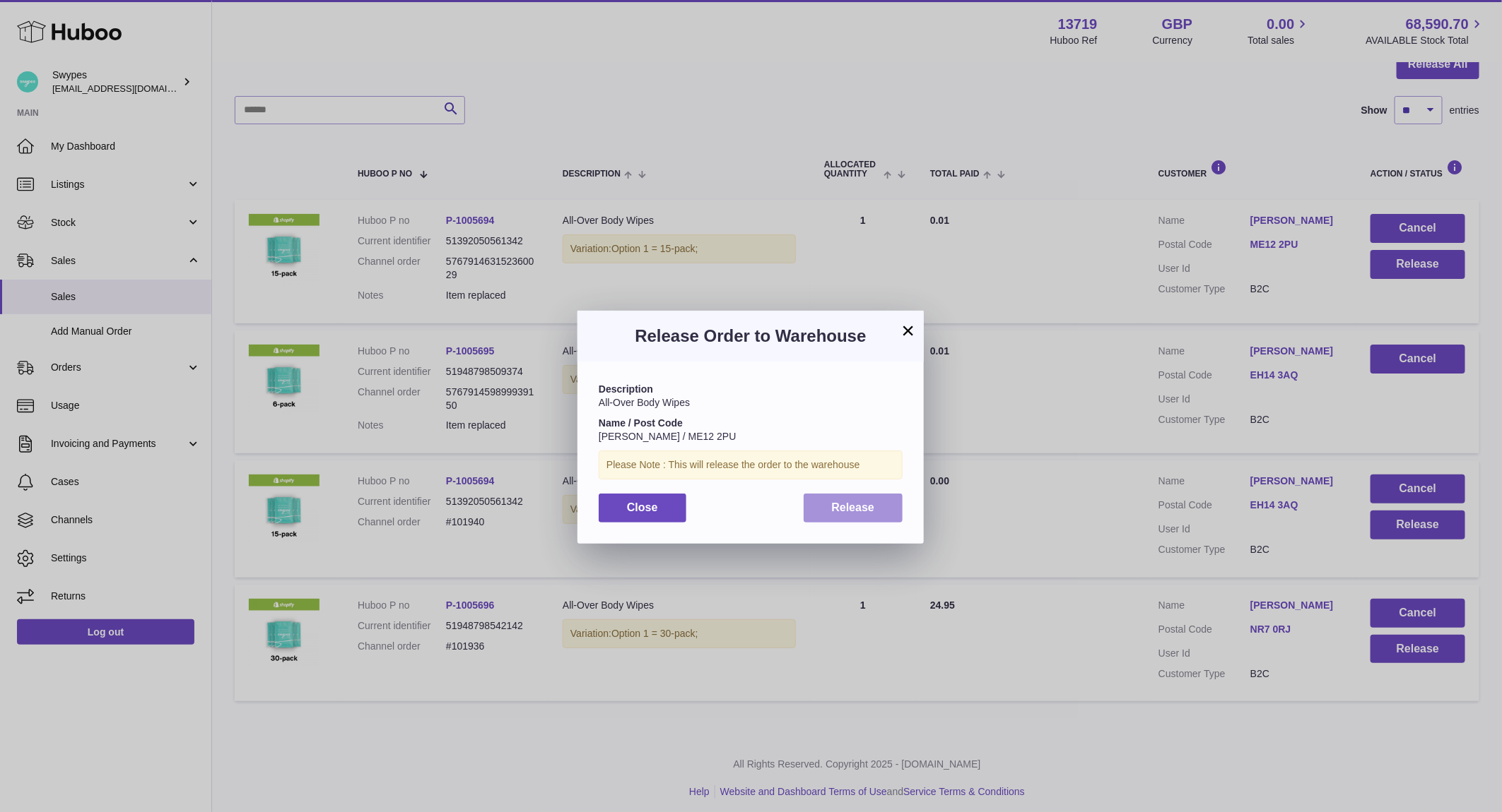
click at [818, 496] on button "Release" at bounding box center [854, 508] width 99 height 29
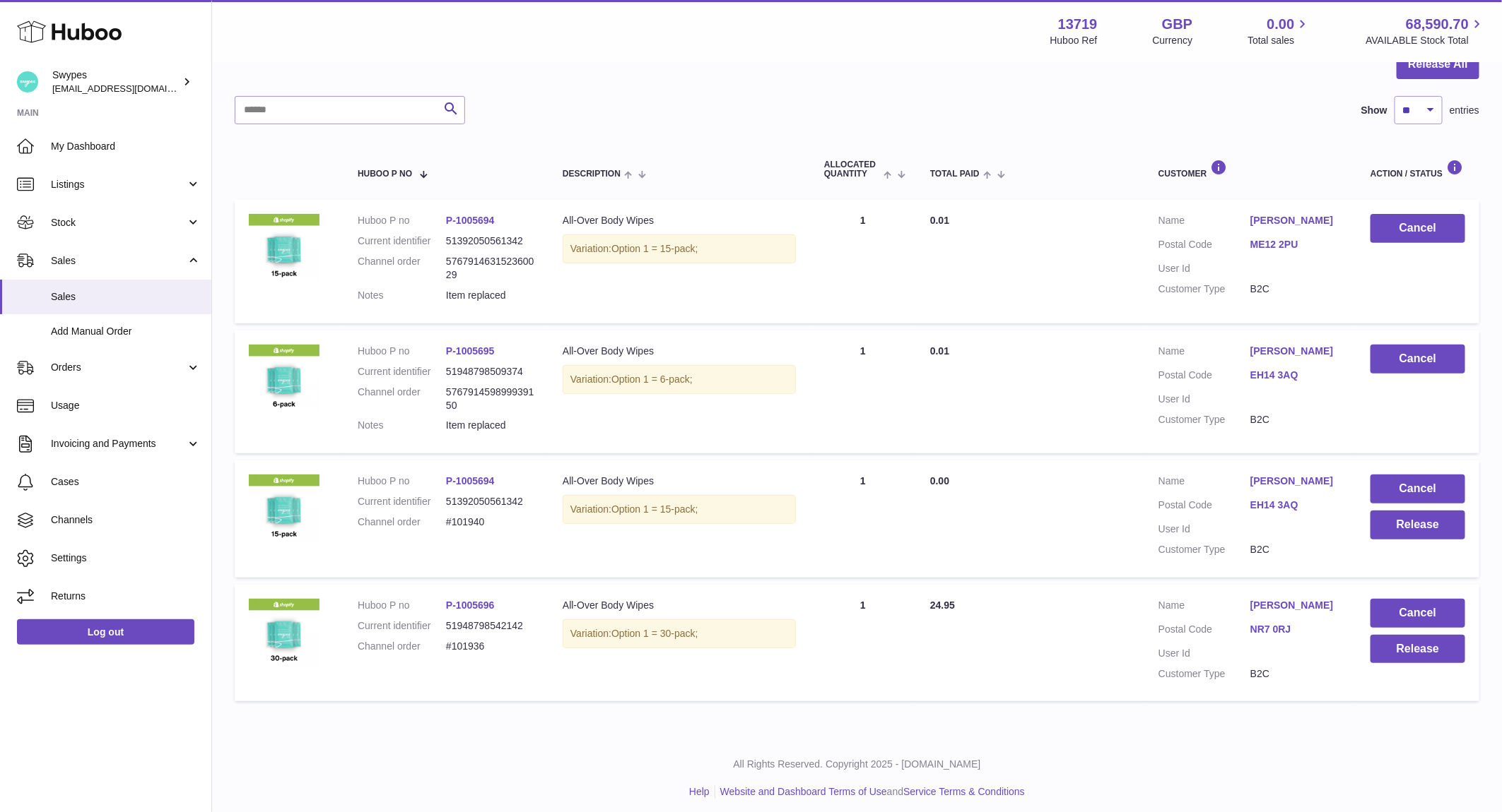
click at [466, 346] on link "P-1005695" at bounding box center [471, 351] width 49 height 11
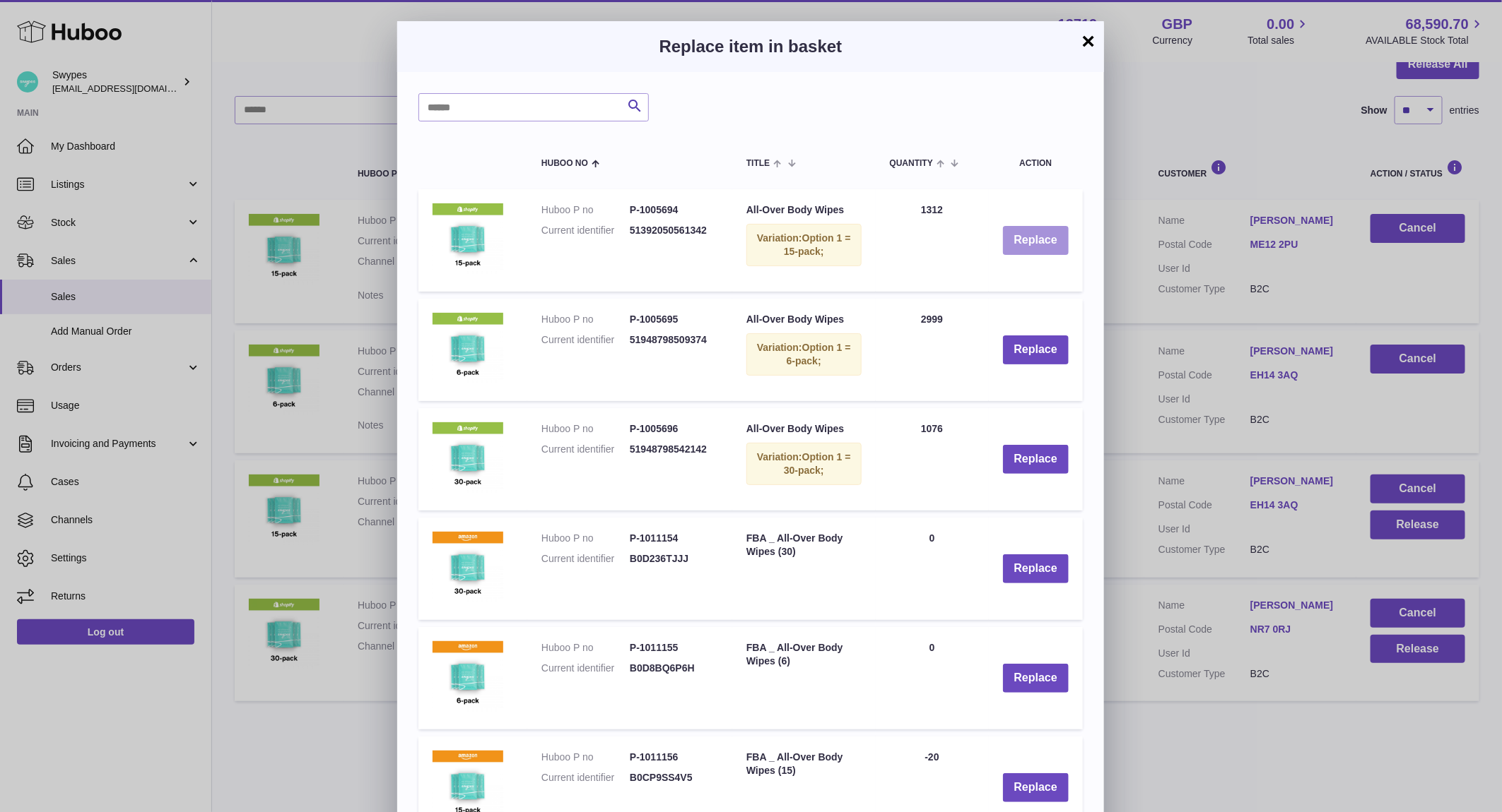
click at [1015, 228] on button "Replace" at bounding box center [1036, 241] width 66 height 29
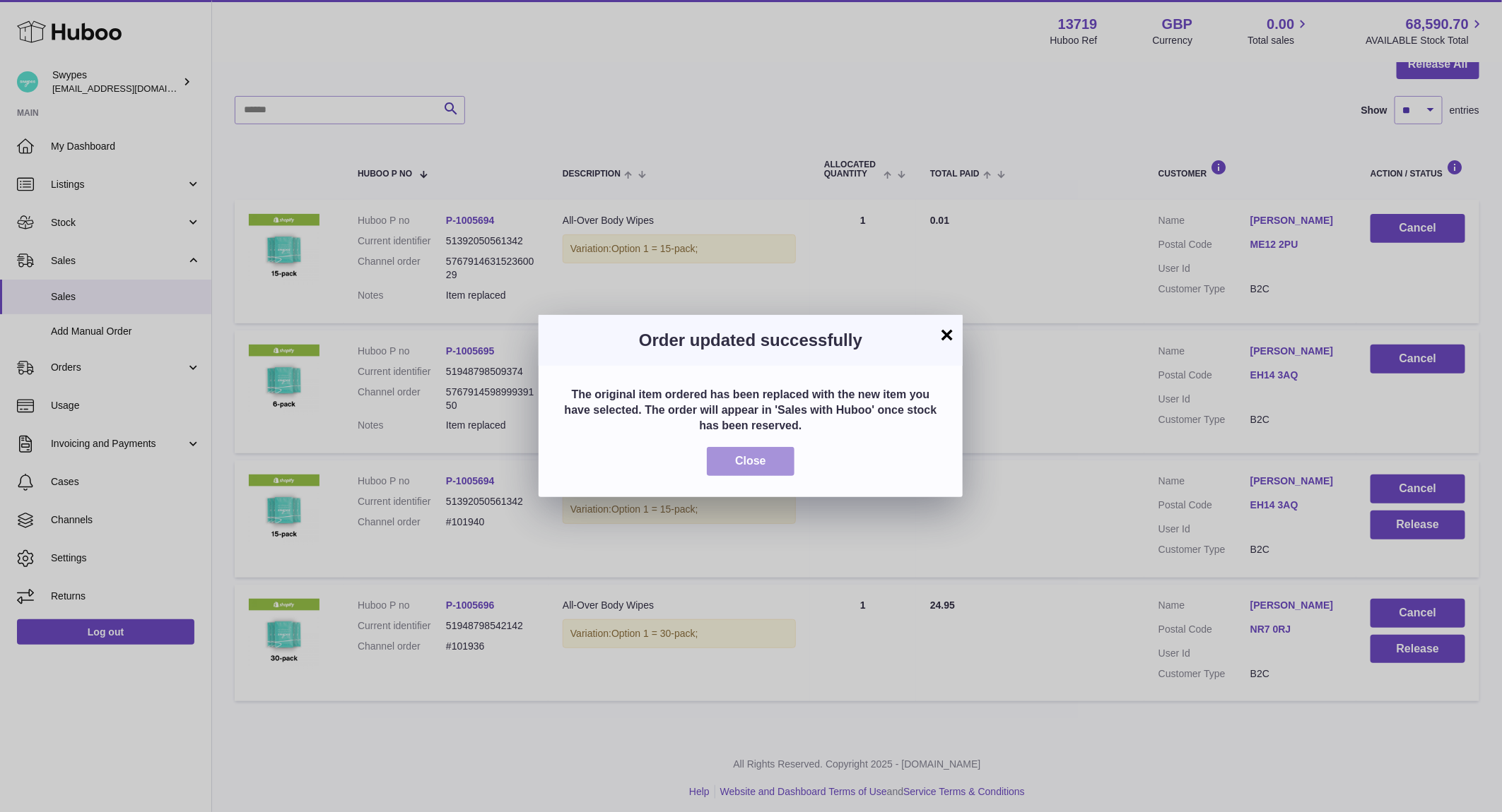
click at [732, 470] on button "Close" at bounding box center [750, 461] width 88 height 29
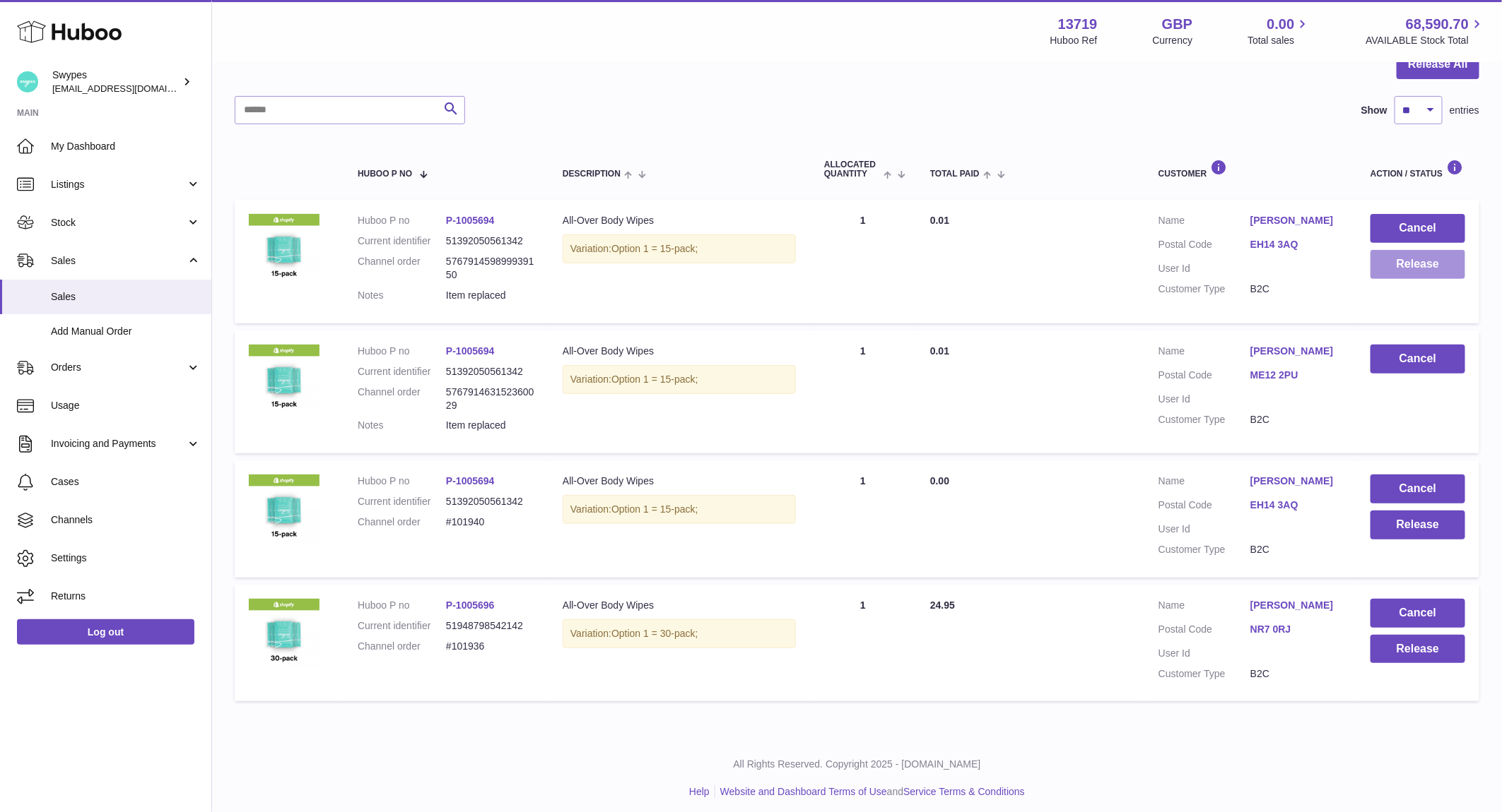
click at [1389, 266] on button "Release" at bounding box center [1418, 264] width 94 height 29
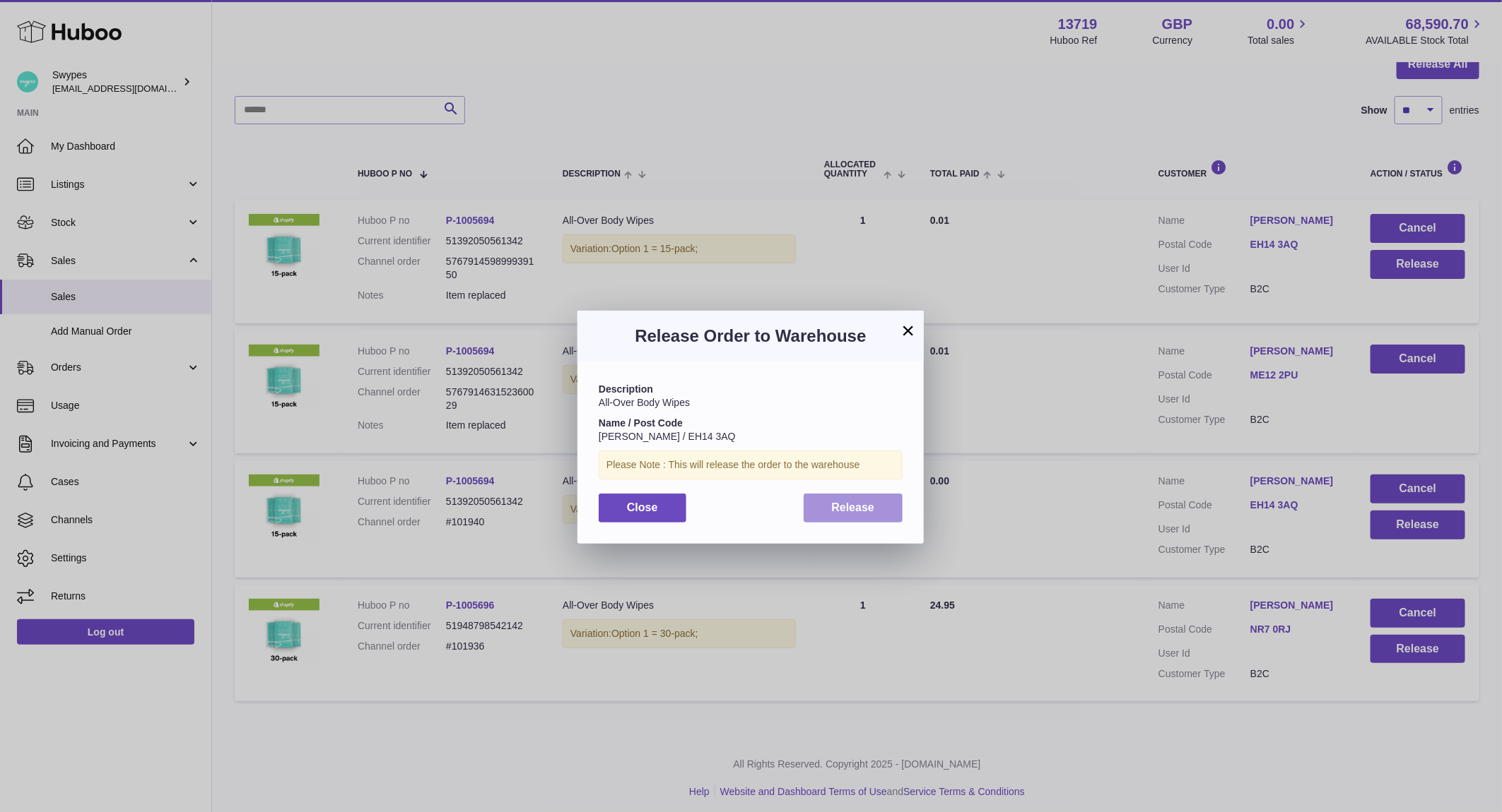
click at [823, 502] on button "Release" at bounding box center [854, 508] width 99 height 29
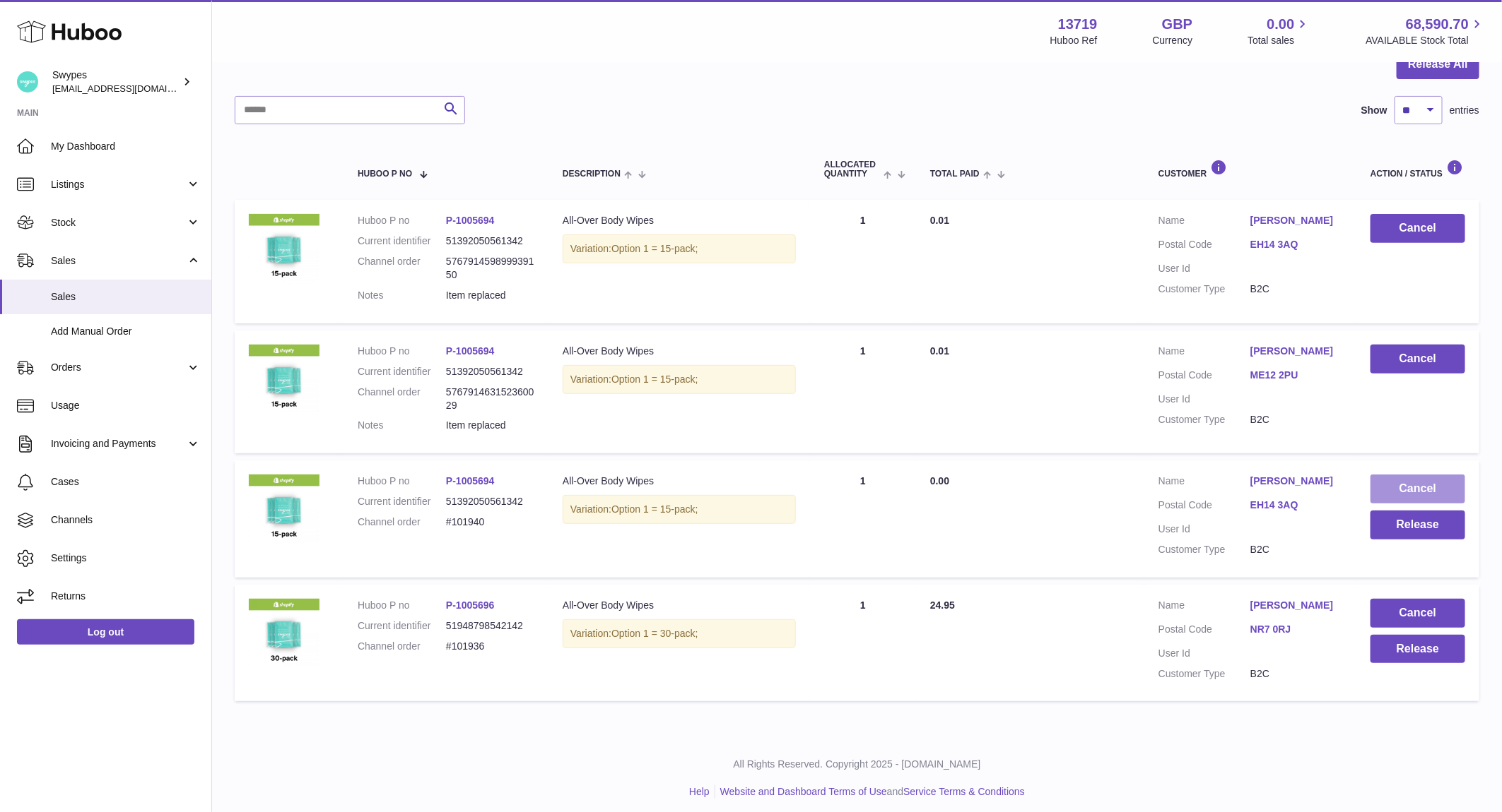
click at [1413, 478] on button "Cancel" at bounding box center [1418, 489] width 94 height 29
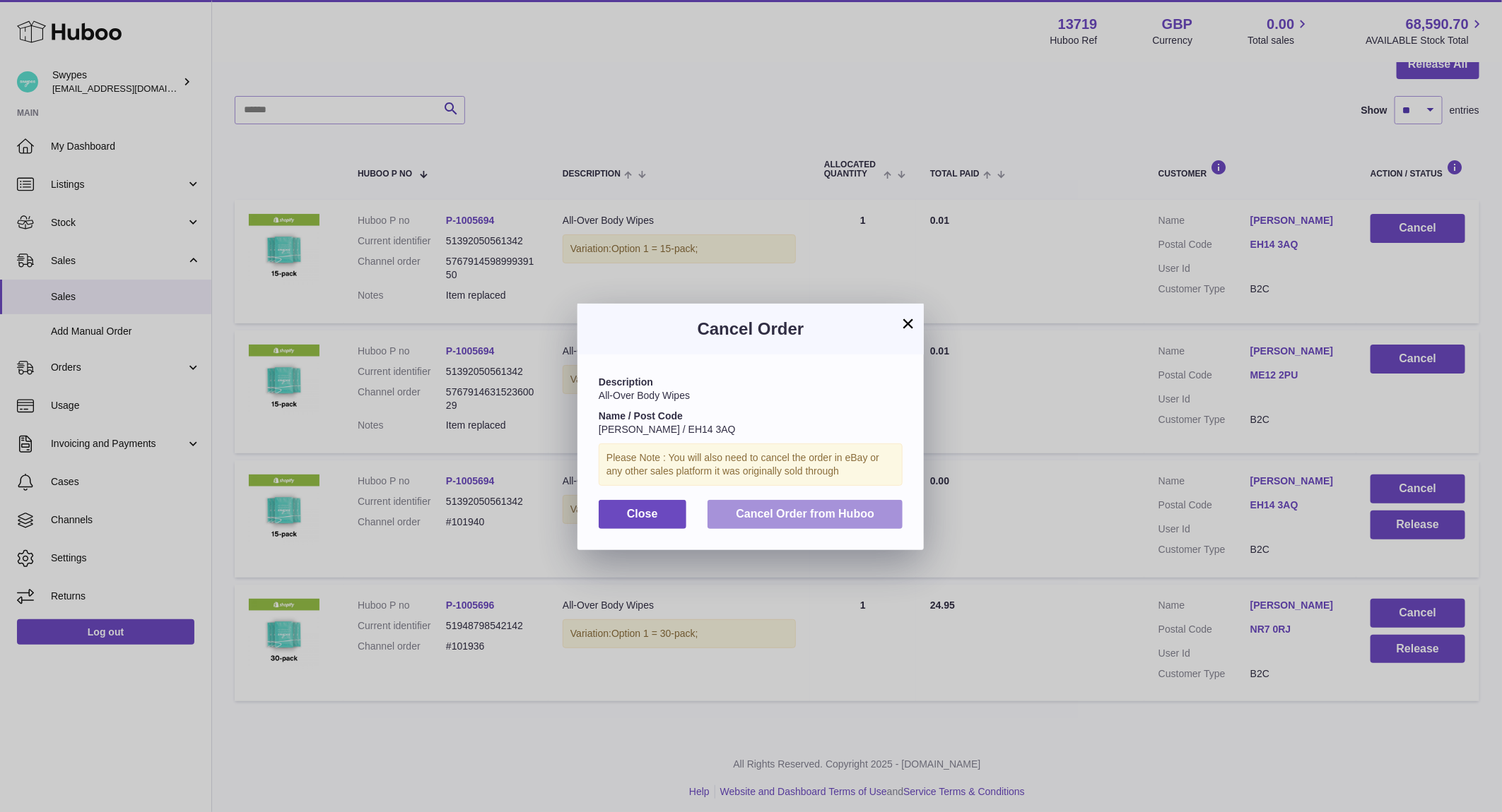
click at [848, 512] on span "Cancel Order from Huboo" at bounding box center [805, 514] width 139 height 12
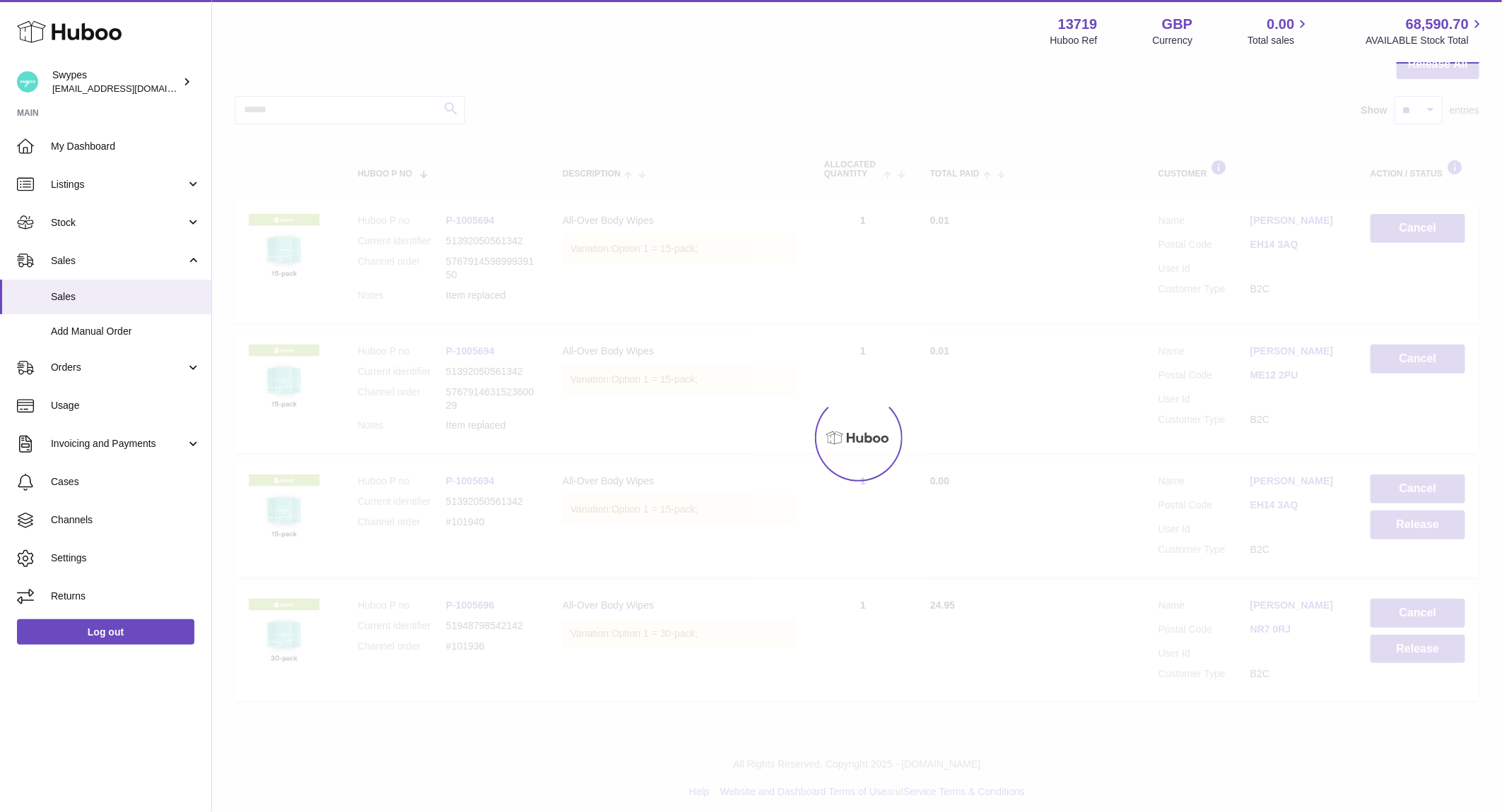
scroll to position [37, 0]
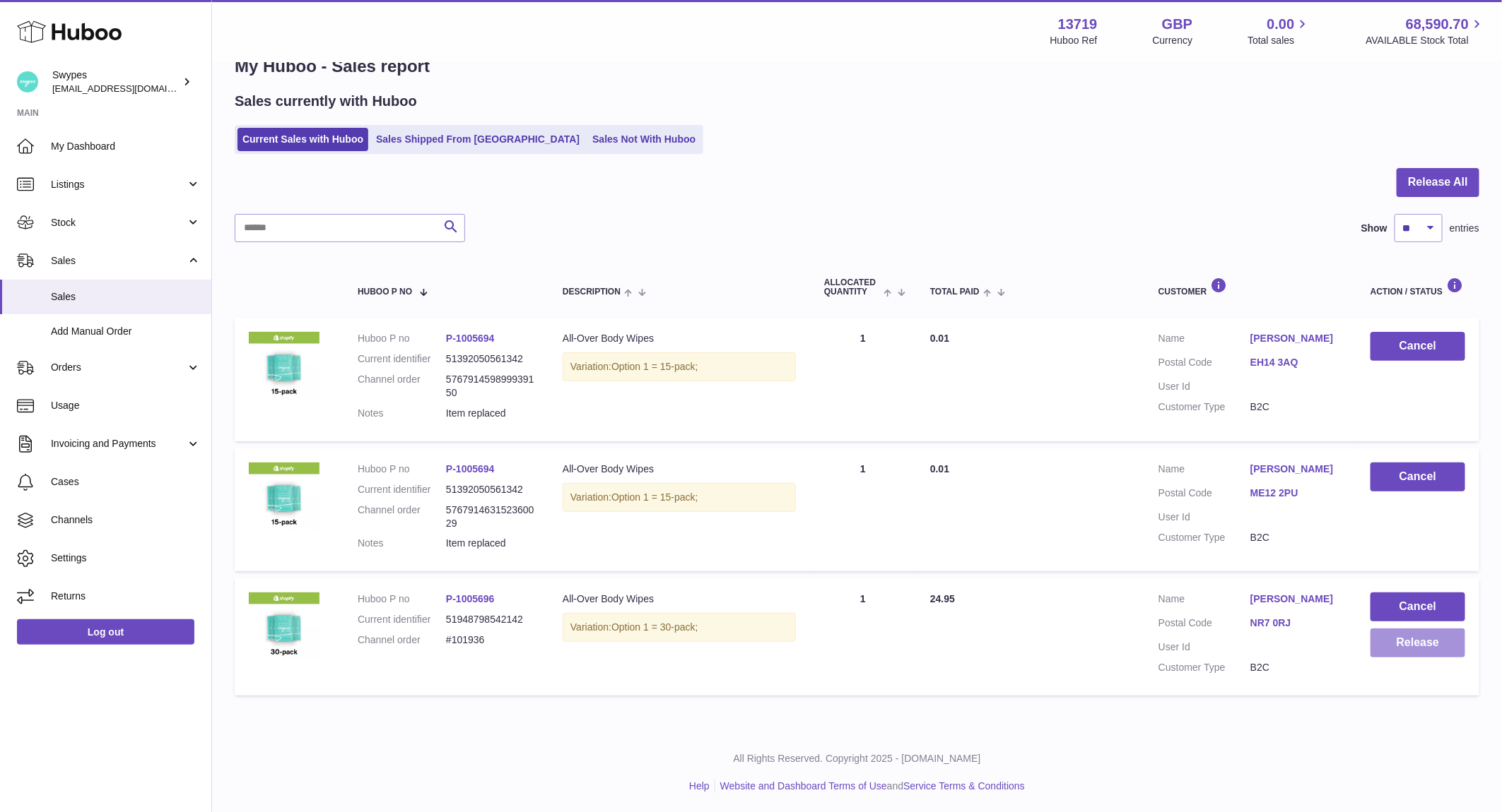
click at [1396, 650] on button "Release" at bounding box center [1418, 643] width 94 height 29
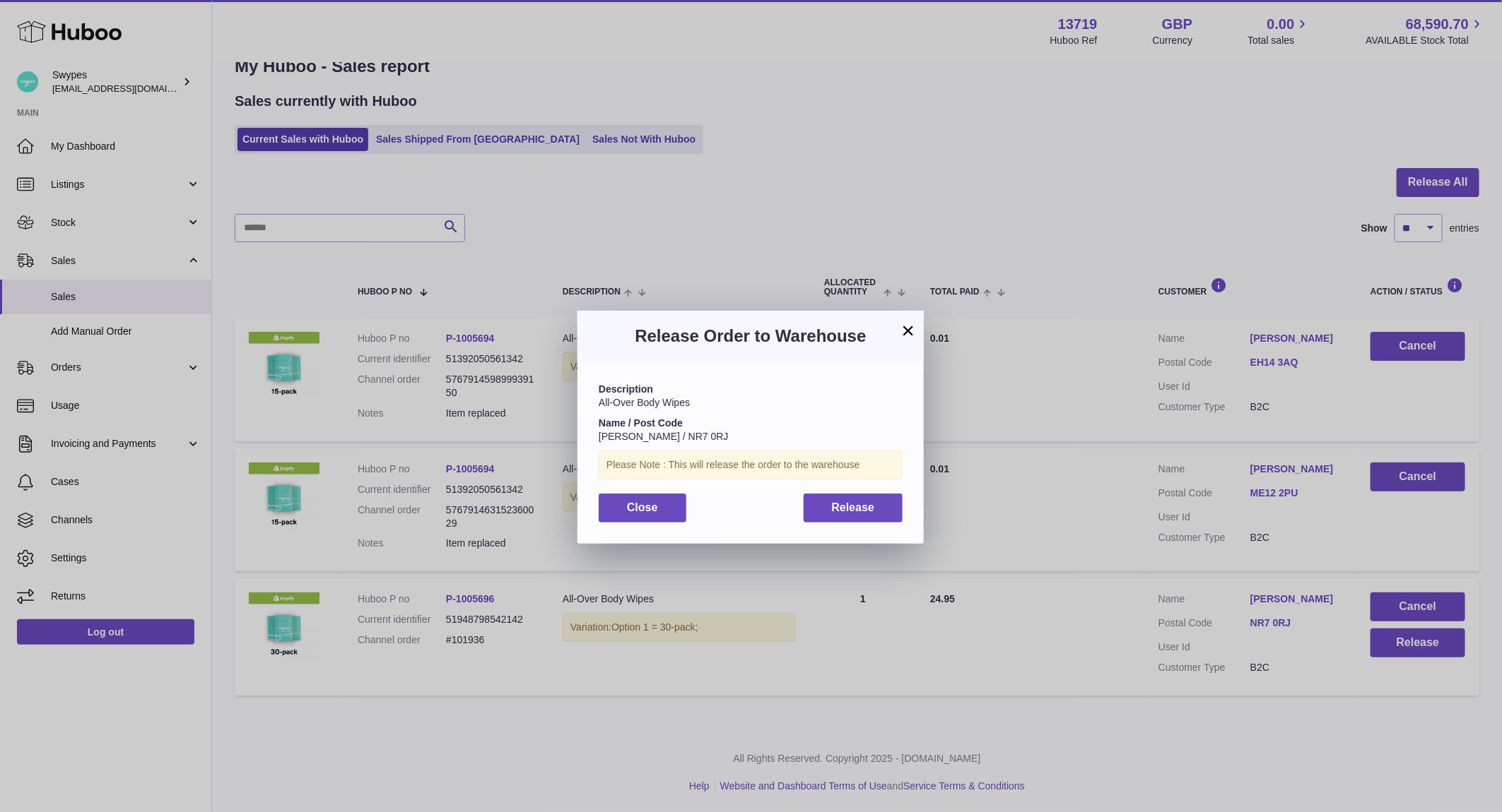
click at [777, 510] on div "Close Release" at bounding box center [750, 508] width 304 height 29
click at [824, 510] on button "Release" at bounding box center [854, 508] width 99 height 29
